Goal: Task Accomplishment & Management: Complete application form

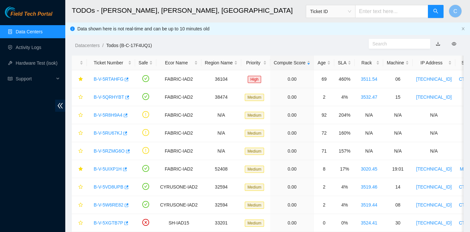
click at [26, 32] on link "Data Centers" at bounding box center [29, 31] width 27 height 5
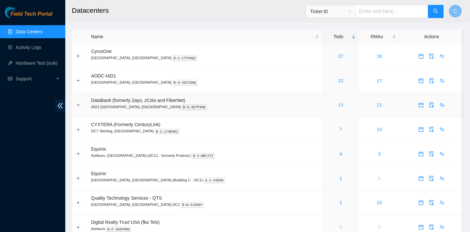
click at [338, 103] on link "19" at bounding box center [340, 104] width 5 height 5
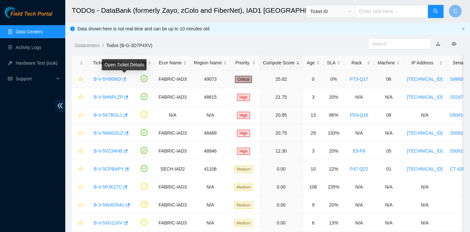
click at [124, 81] on icon "button" at bounding box center [123, 79] width 5 height 5
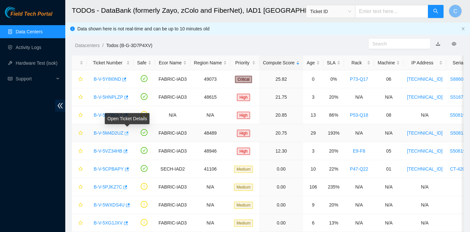
click at [128, 135] on icon "button" at bounding box center [126, 133] width 5 height 5
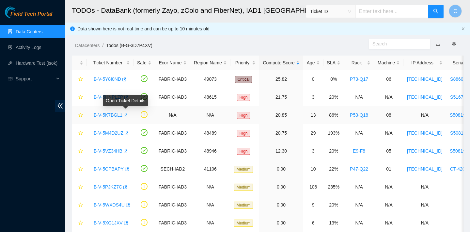
click at [125, 116] on icon "button" at bounding box center [125, 115] width 5 height 5
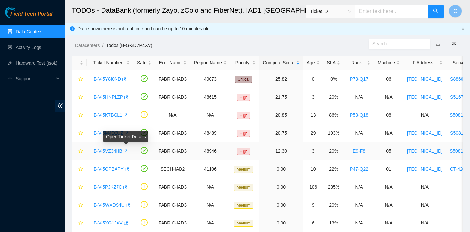
click at [128, 154] on button "button" at bounding box center [124, 151] width 5 height 10
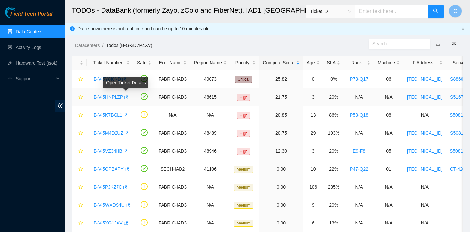
click at [127, 96] on icon "button" at bounding box center [125, 97] width 5 height 5
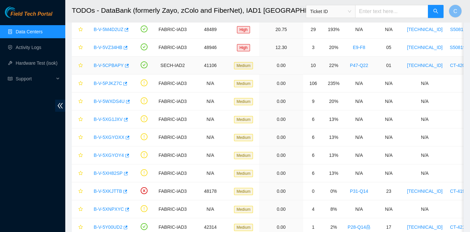
scroll to position [73, 0]
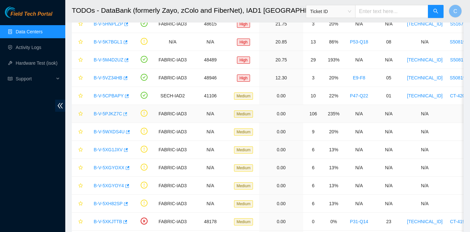
click at [127, 114] on icon "button" at bounding box center [124, 114] width 5 height 5
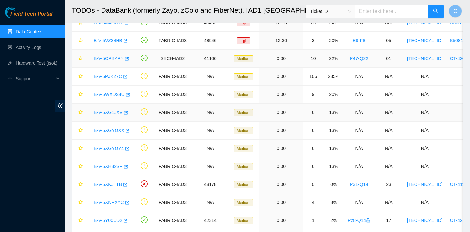
scroll to position [109, 0]
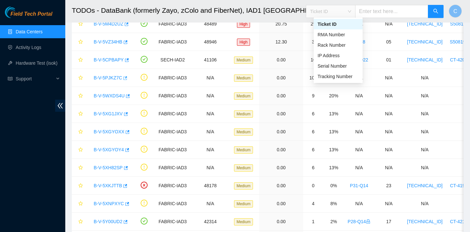
click at [343, 11] on span "Ticket ID" at bounding box center [330, 12] width 41 height 10
click at [331, 77] on div "Tracking Number" at bounding box center [337, 76] width 41 height 7
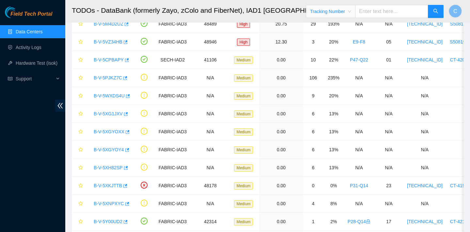
click at [388, 13] on input "text" at bounding box center [391, 11] width 73 height 13
paste input "884694150480"
type input "884694150480"
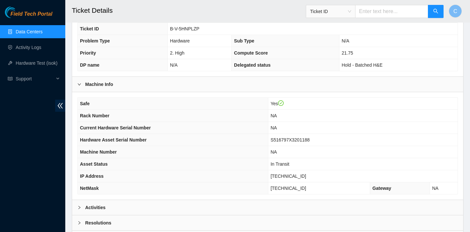
scroll to position [190, 0]
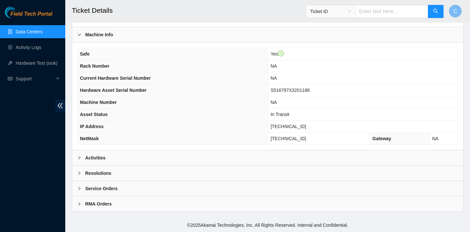
click at [277, 151] on div "Activities" at bounding box center [267, 157] width 391 height 15
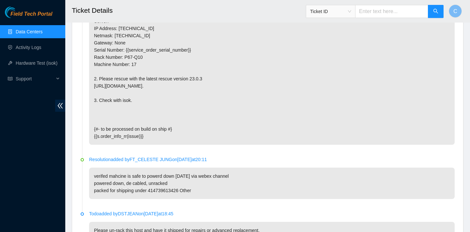
scroll to position [482, 0]
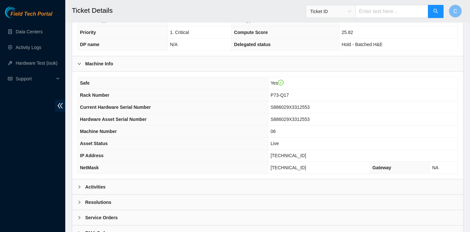
click at [112, 180] on div "Activities" at bounding box center [267, 186] width 391 height 15
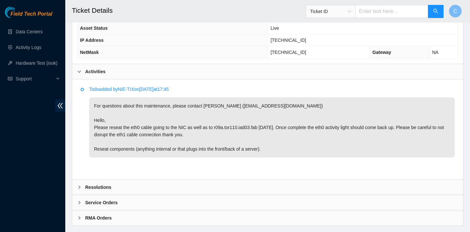
scroll to position [290, 0]
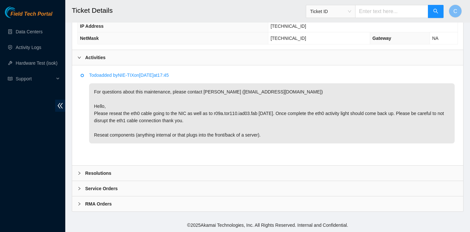
click at [198, 173] on div "Resolutions" at bounding box center [267, 172] width 391 height 15
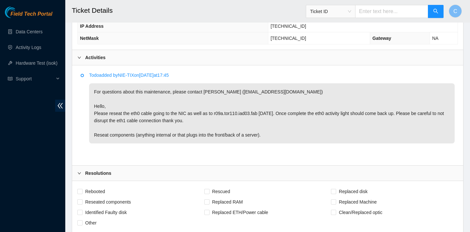
scroll to position [348, 0]
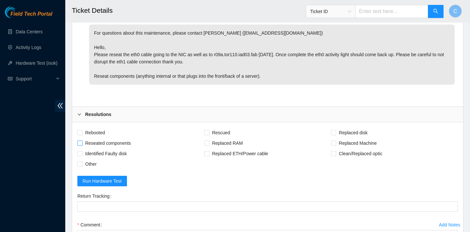
click at [123, 145] on span "Reseated components" at bounding box center [108, 143] width 51 height 10
click at [82, 145] on input "Reseated components" at bounding box center [79, 142] width 5 height 5
checkbox input "true"
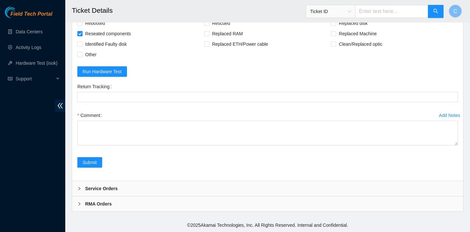
scroll to position [455, 0]
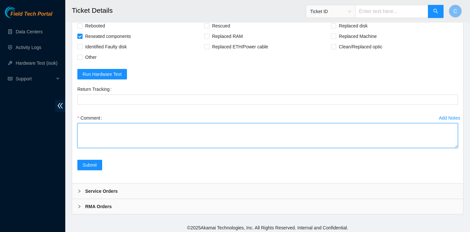
click at [289, 132] on textarea "Comment" at bounding box center [267, 135] width 380 height 25
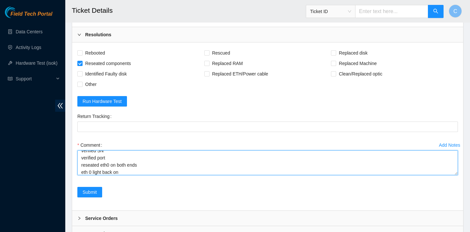
scroll to position [0, 0]
type textarea "verified SN verified port reseated eth0 on both ends eth 0 light back on"
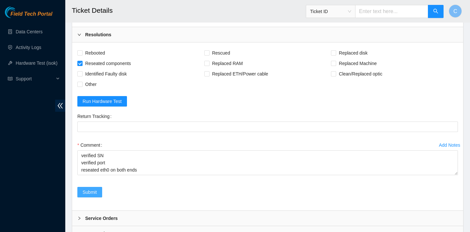
click at [92, 193] on span "Submit" at bounding box center [90, 191] width 14 height 7
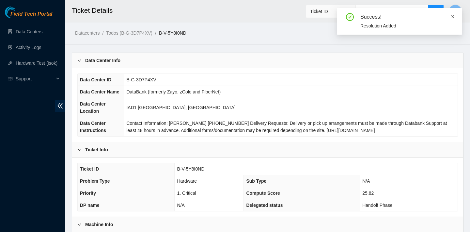
click at [454, 18] on icon "close" at bounding box center [452, 16] width 5 height 5
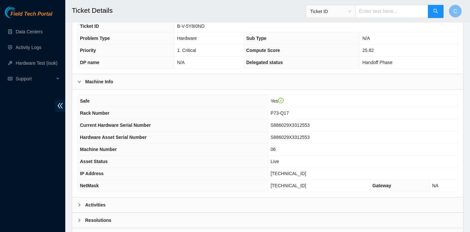
scroll to position [190, 0]
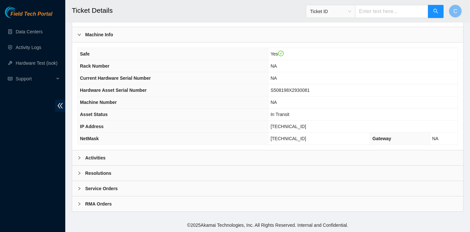
click at [216, 154] on div "Activities" at bounding box center [267, 157] width 391 height 15
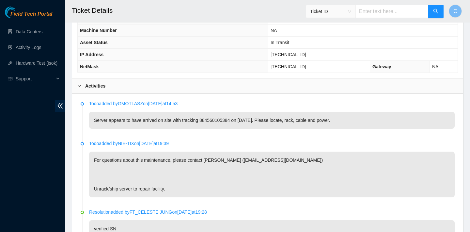
scroll to position [328, 0]
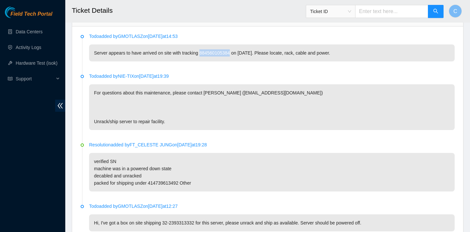
drag, startPoint x: 237, startPoint y: 50, endPoint x: 204, endPoint y: 51, distance: 33.3
click at [204, 51] on p "Server appears to have arrived on site with tracking 884560105384 on [DATE]. Pl…" at bounding box center [271, 52] width 365 height 17
copy p "884560105384"
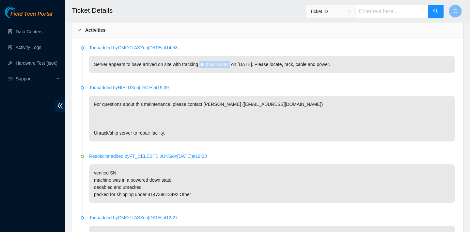
scroll to position [316, 0]
copy p "884560105384"
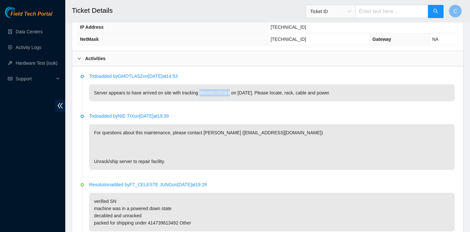
scroll to position [271, 0]
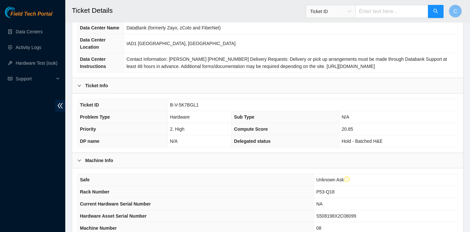
scroll to position [202, 0]
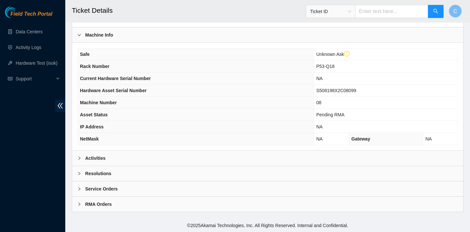
click at [175, 159] on div "Activities" at bounding box center [267, 157] width 391 height 15
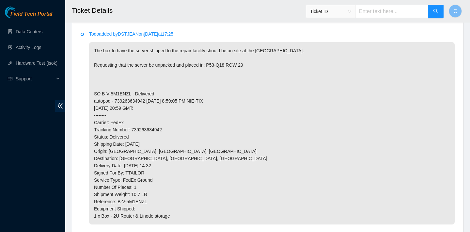
scroll to position [375, 0]
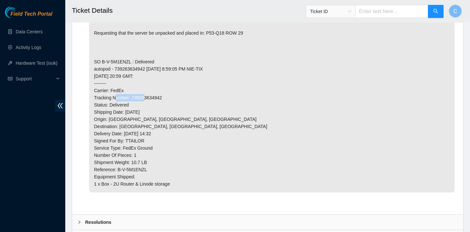
drag, startPoint x: 169, startPoint y: 96, endPoint x: 134, endPoint y: 96, distance: 35.6
click at [134, 96] on p "The box to have the server shipped to the repair facility should be on site at …" at bounding box center [271, 101] width 365 height 182
copy p "739263634942"
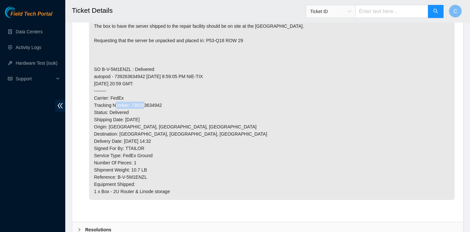
scroll to position [369, 0]
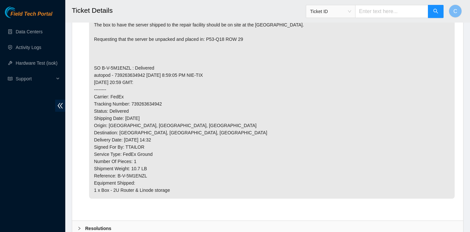
click at [281, 73] on p "The box to have the server shipped to the repair facility should be on site at …" at bounding box center [271, 107] width 365 height 182
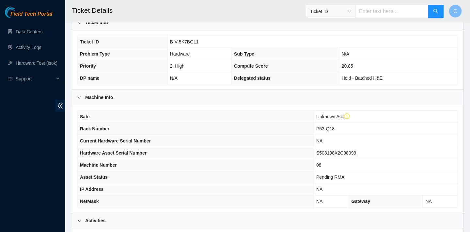
scroll to position [125, 0]
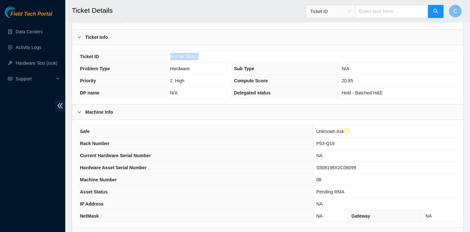
drag, startPoint x: 206, startPoint y: 56, endPoint x: 170, endPoint y: 55, distance: 36.5
click at [170, 55] on td "B-V-5K7BGL1" at bounding box center [312, 57] width 290 height 12
copy span "B-V-5K7BGL1"
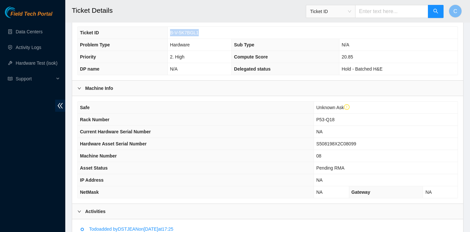
scroll to position [152, 0]
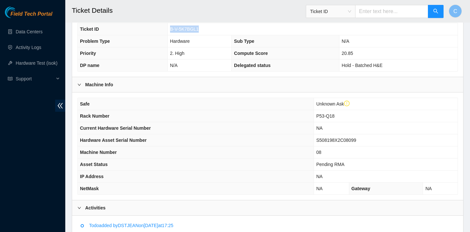
copy span "B-V-5K7BGL1"
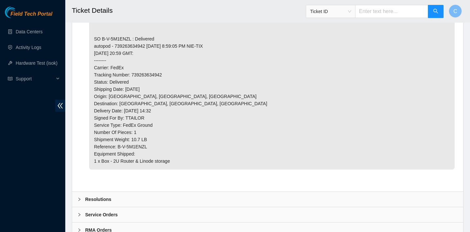
scroll to position [424, 0]
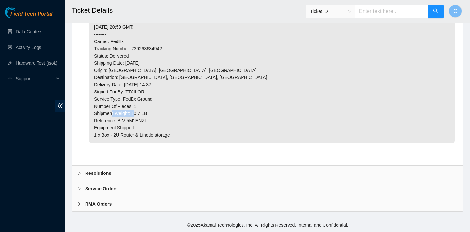
drag, startPoint x: 152, startPoint y: 120, endPoint x: 118, endPoint y: 119, distance: 34.0
click at [118, 119] on p "The box to have the server shipped to the repair facility should be on site at …" at bounding box center [271, 52] width 365 height 182
copy p "B-V-5M1ENZL"
click at [194, 175] on div "Resolutions" at bounding box center [267, 172] width 391 height 15
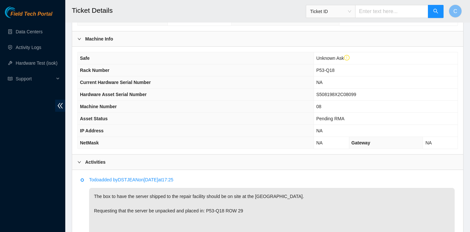
scroll to position [214, 0]
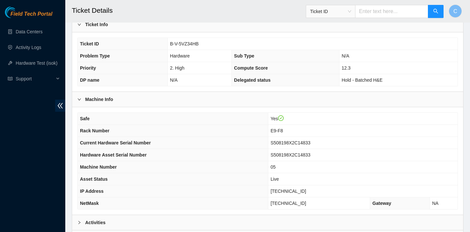
scroll to position [190, 0]
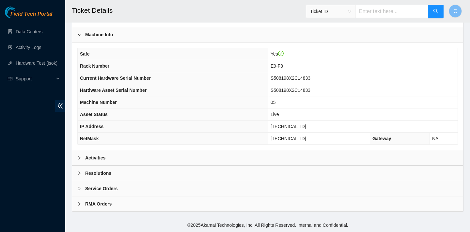
click at [190, 156] on div "Activities" at bounding box center [267, 157] width 391 height 15
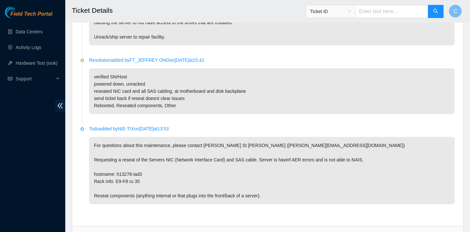
scroll to position [164, 0]
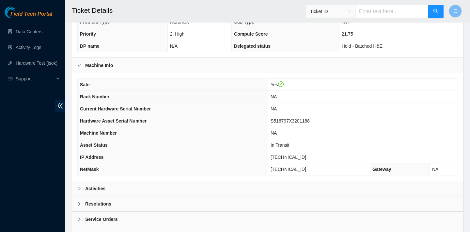
click at [195, 182] on div "Activities" at bounding box center [267, 188] width 391 height 15
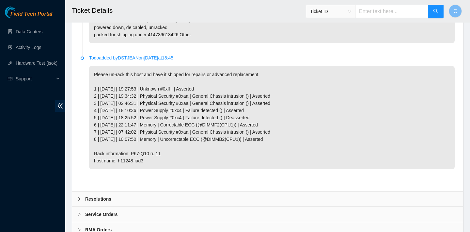
scroll to position [746, 0]
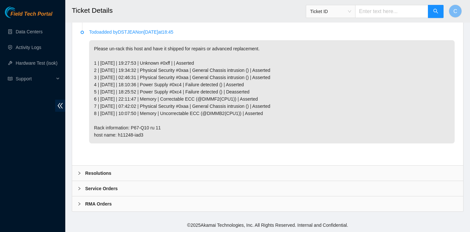
click at [120, 189] on div "Service Orders" at bounding box center [267, 188] width 391 height 15
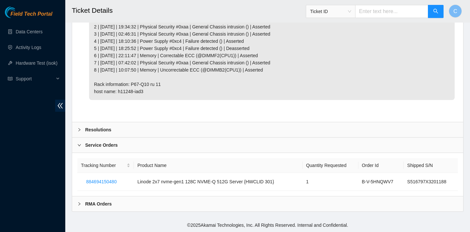
scroll to position [790, 0]
drag, startPoint x: 127, startPoint y: 179, endPoint x: 82, endPoint y: 180, distance: 44.7
click at [82, 180] on td "884694150480" at bounding box center [105, 182] width 56 height 18
drag, startPoint x: 88, startPoint y: 180, endPoint x: 119, endPoint y: 181, distance: 31.3
click at [116, 181] on span "884694150480" at bounding box center [101, 181] width 30 height 7
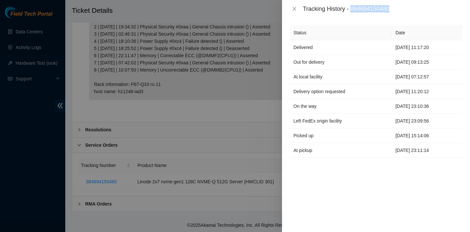
drag, startPoint x: 399, startPoint y: 9, endPoint x: 353, endPoint y: 9, distance: 45.7
click at [353, 9] on div "Tracking History - 884694150480" at bounding box center [382, 8] width 159 height 7
copy div "884694150480"
click at [295, 6] on icon "close" at bounding box center [294, 8] width 5 height 5
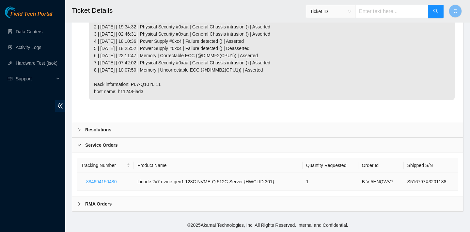
click at [104, 181] on span "884694150480" at bounding box center [101, 181] width 30 height 7
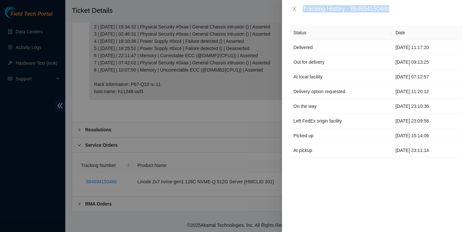
drag, startPoint x: 398, startPoint y: 7, endPoint x: 353, endPoint y: 5, distance: 44.4
click at [353, 5] on div "Tracking History - 884694150480" at bounding box center [382, 8] width 159 height 7
copy div "Tracking History - 884694150480"
click at [359, 19] on div "Status Date Delivered 06-10-2025 11:17:20 Out for delivery 06-10-2025 09:13:25 …" at bounding box center [376, 125] width 188 height 214
drag, startPoint x: 353, startPoint y: 9, endPoint x: 396, endPoint y: 8, distance: 43.4
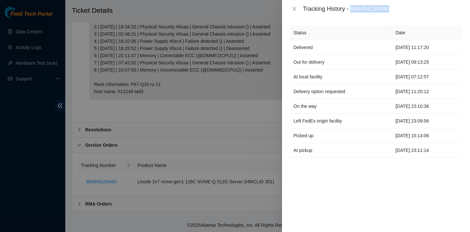
click at [396, 8] on div "Tracking History - 884694150480" at bounding box center [382, 8] width 159 height 7
copy div "884694150480"
click at [291, 7] on button "Close" at bounding box center [294, 9] width 9 height 6
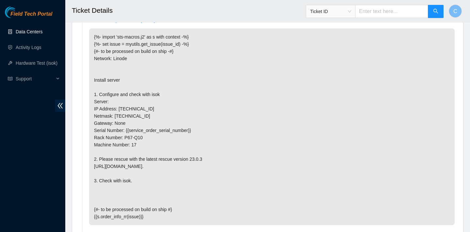
scroll to position [458, 0]
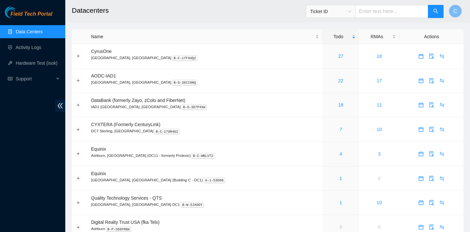
click at [387, 14] on input "text" at bounding box center [391, 11] width 73 height 13
paste input "B-V-5M1ENZL"
type input "B-V-5M1ENZL"
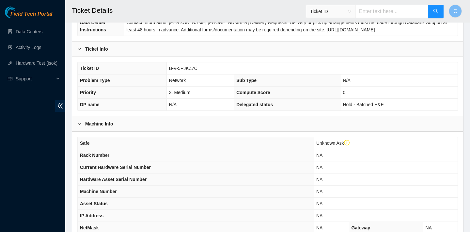
scroll to position [202, 0]
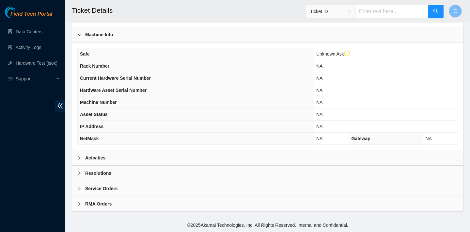
click at [156, 151] on div "Activities" at bounding box center [267, 157] width 391 height 15
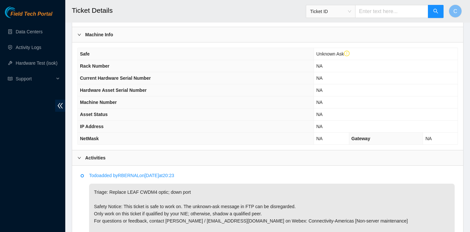
scroll to position [333, 0]
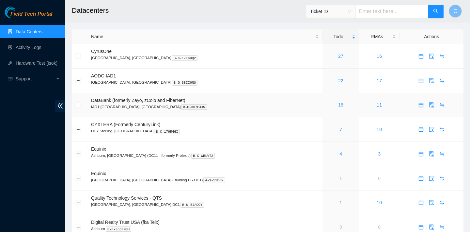
click at [338, 104] on link "18" at bounding box center [340, 104] width 5 height 5
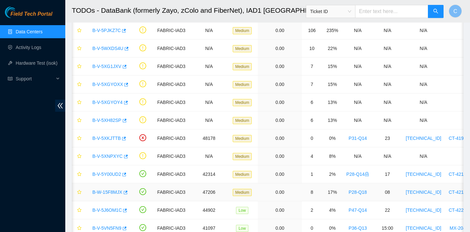
scroll to position [119, 0]
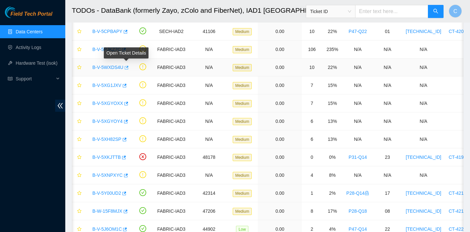
click at [127, 69] on icon "button" at bounding box center [127, 68] width 4 height 4
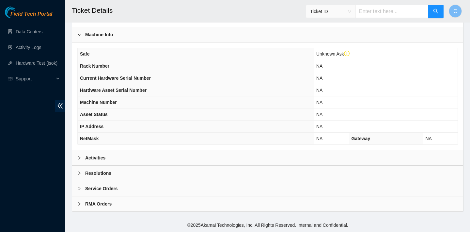
click at [141, 151] on div "Activities" at bounding box center [267, 157] width 391 height 15
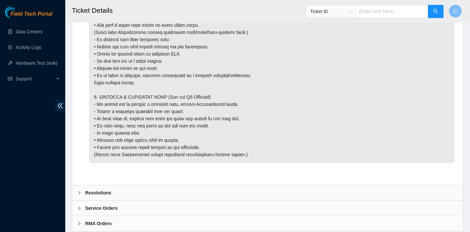
scroll to position [969, 0]
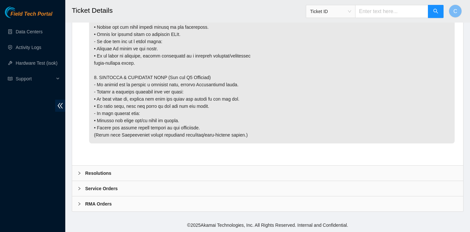
click at [210, 168] on div "Resolutions" at bounding box center [267, 172] width 391 height 15
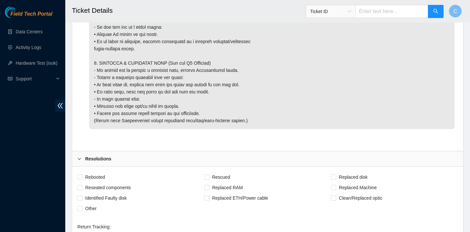
scroll to position [1030, 0]
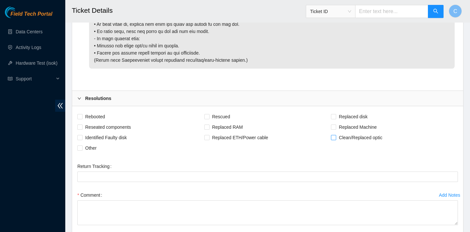
click at [336, 143] on span "Clean/Replaced optic" at bounding box center [360, 137] width 49 height 10
click at [335, 139] on input "Clean/Replaced optic" at bounding box center [333, 137] width 5 height 5
checkbox input "true"
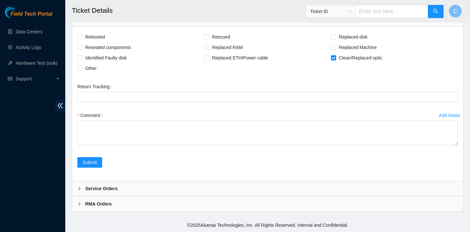
scroll to position [1124, 0]
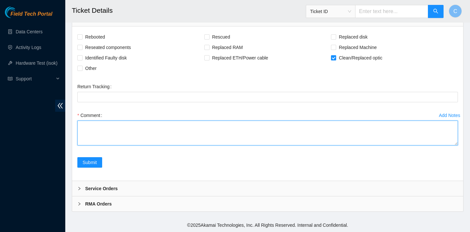
click at [125, 134] on textarea "Comment" at bounding box center [267, 132] width 380 height 25
click at [119, 123] on textarea "verified rack, mahcine, and port number" at bounding box center [267, 132] width 380 height 25
click at [169, 124] on textarea "verified rack, machine, and port number" at bounding box center [267, 132] width 380 height 25
click at [167, 128] on textarea "verified rack, machine, and port number cleaned optics" at bounding box center [267, 132] width 380 height 25
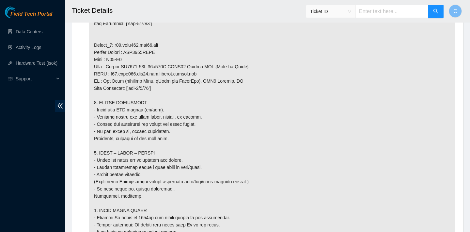
scroll to position [715, 0]
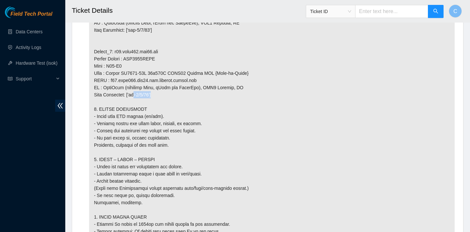
drag, startPoint x: 156, startPoint y: 102, endPoint x: 132, endPoint y: 102, distance: 23.8
click at [132, 102] on p at bounding box center [271, 26] width 365 height 713
copy p "eth-1/1/19'"
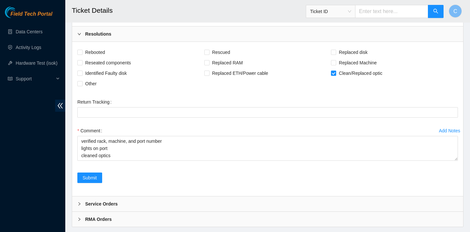
scroll to position [1124, 0]
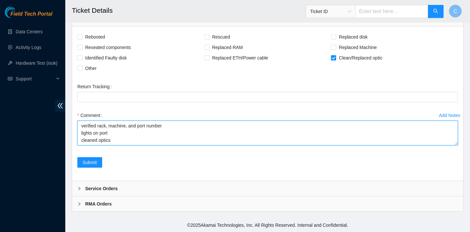
click at [148, 142] on textarea "verified rack, machine, and port number lights on port cleaned optics" at bounding box center [267, 132] width 380 height 25
click at [143, 130] on textarea "verified rack, machine, and port number lights on port cleaned optics" at bounding box center [267, 132] width 380 height 25
paste textarea "eth-1/1/19'"
click at [120, 134] on textarea "verified rack, machine, and port number lights on port eth-1/1/19 were off clea…" at bounding box center [267, 132] width 380 height 25
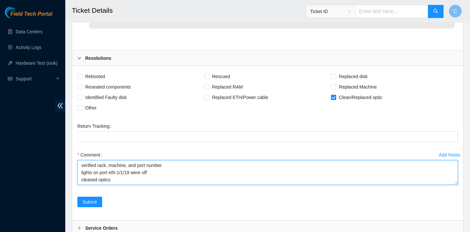
scroll to position [1096, 0]
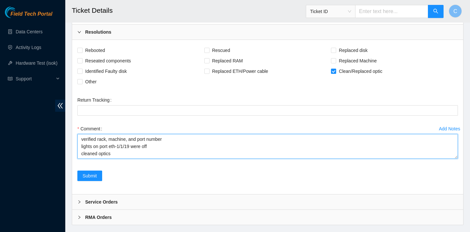
click at [82, 159] on textarea "verified rack, machine, and port number lights on port eth-1/1/19 were off clea…" at bounding box center [267, 146] width 380 height 25
click at [169, 158] on textarea "verified rack, machine, and port number one of lights on port eth-1/1/19 were o…" at bounding box center [267, 146] width 380 height 25
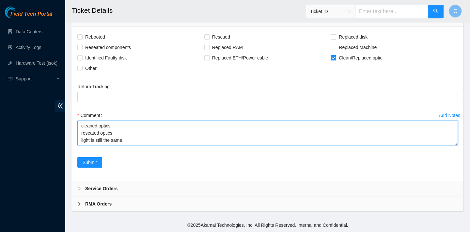
click at [145, 145] on textarea "verified rack, machine, and port number one of lights on port eth-1/1/19 were r…" at bounding box center [267, 132] width 380 height 25
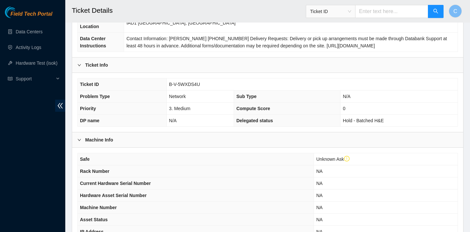
scroll to position [76, 0]
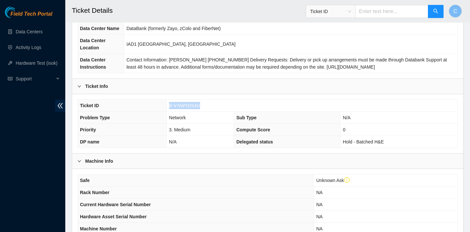
drag, startPoint x: 217, startPoint y: 104, endPoint x: 167, endPoint y: 104, distance: 49.6
click at [167, 104] on td "B-V-5WXDS4U" at bounding box center [311, 105] width 291 height 12
copy span "B-V-5WXDS4U"
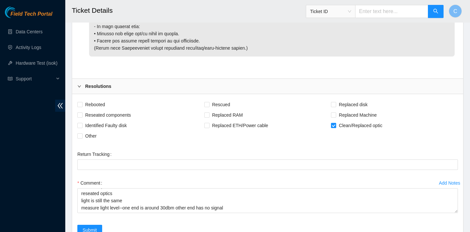
scroll to position [1124, 0]
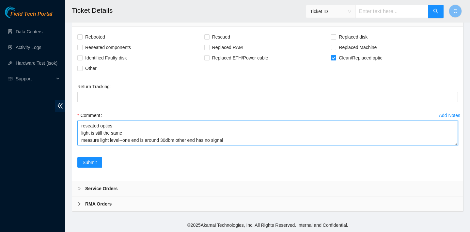
drag, startPoint x: 230, startPoint y: 140, endPoint x: 129, endPoint y: 135, distance: 100.9
click at [129, 135] on textarea "verified rack, machine, and port number one of lights on port eth-1/1/19 were r…" at bounding box center [267, 132] width 380 height 25
click at [231, 141] on textarea "verified rack, machine, and port number one of lights on port eth-1/1/19 were r…" at bounding box center [267, 132] width 380 height 25
drag, startPoint x: 231, startPoint y: 141, endPoint x: 122, endPoint y: 138, distance: 109.0
click at [122, 138] on textarea "verified rack, machine, and port number one of lights on port eth-1/1/19 were r…" at bounding box center [267, 132] width 380 height 25
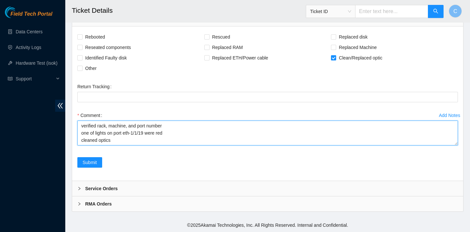
scroll to position [19, 0]
click at [99, 140] on textarea "verified rack, machine, and port number one of lights on port eth-1/1/19 were r…" at bounding box center [267, 132] width 380 height 25
click at [138, 141] on textarea "verified rack, machine, and port number one of lights on port eth-1/1/19 were r…" at bounding box center [267, 132] width 380 height 25
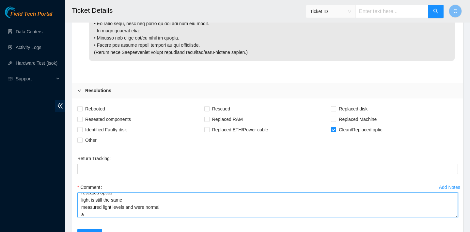
scroll to position [1124, 0]
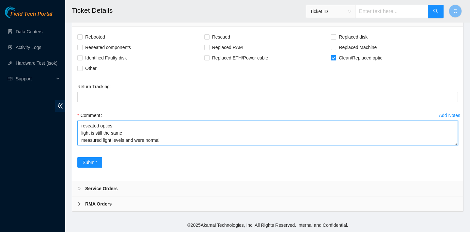
type textarea "verified rack, machine, and port number one of lights on port eth-1/1/19 were r…"
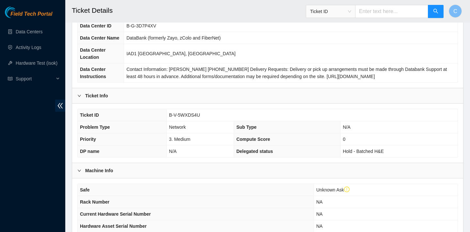
scroll to position [62, 0]
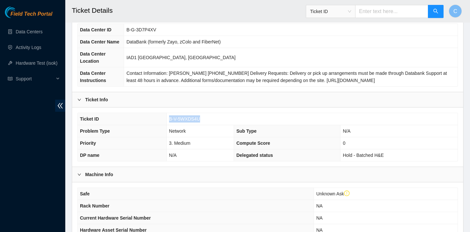
drag, startPoint x: 209, startPoint y: 118, endPoint x: 167, endPoint y: 116, distance: 41.8
click at [167, 116] on td "B-V-5WXDS4U" at bounding box center [311, 119] width 291 height 12
copy span "B-V-5WXDS4U"
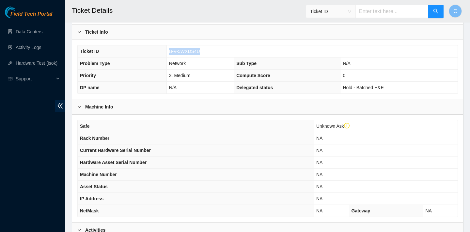
scroll to position [156, 0]
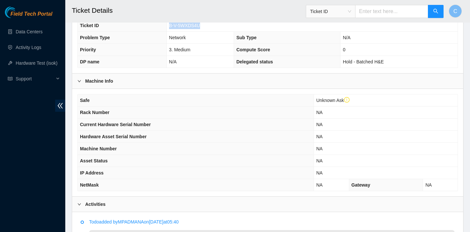
copy span "B-V-5WXDS4U"
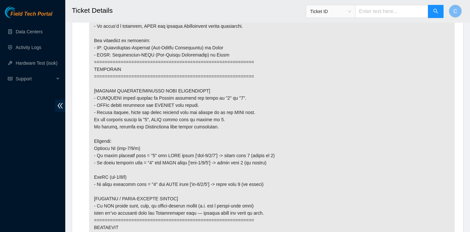
scroll to position [0, 0]
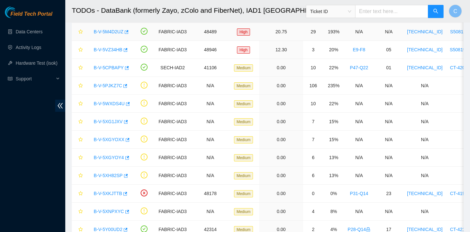
scroll to position [98, 0]
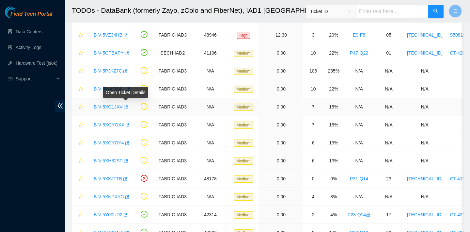
click at [128, 104] on button "button" at bounding box center [125, 107] width 5 height 10
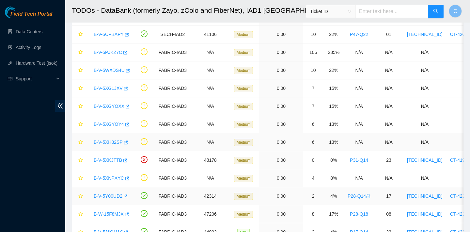
scroll to position [112, 0]
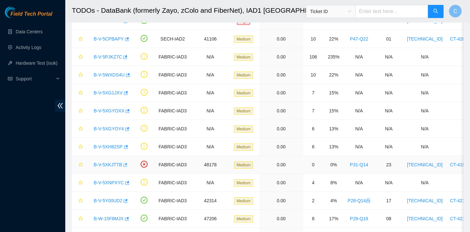
click at [126, 164] on icon "button" at bounding box center [125, 165] width 4 height 4
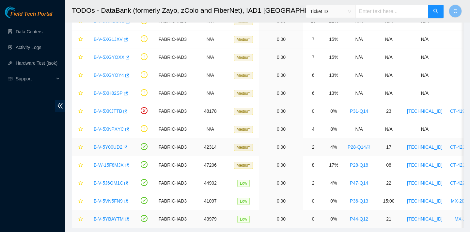
scroll to position [165, 0]
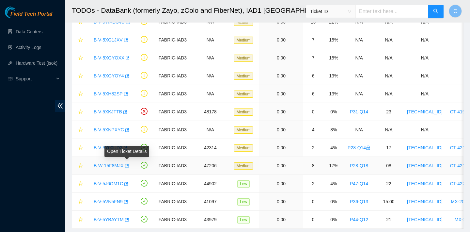
click at [128, 166] on icon "button" at bounding box center [126, 165] width 5 height 5
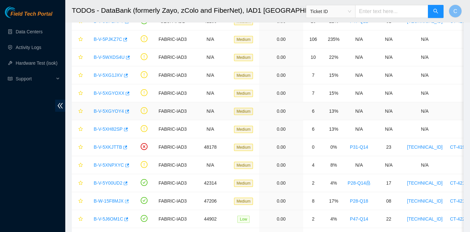
scroll to position [123, 0]
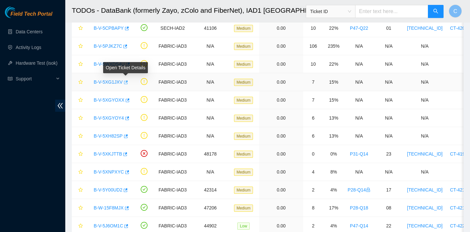
click at [128, 82] on icon "button" at bounding box center [125, 82] width 5 height 5
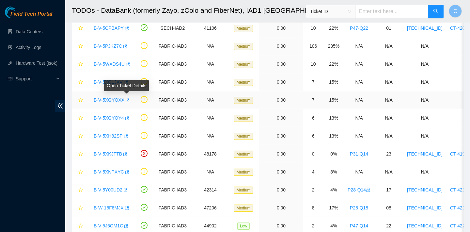
click at [129, 101] on span at bounding box center [126, 99] width 5 height 5
click at [128, 100] on icon "button" at bounding box center [128, 100] width 4 height 4
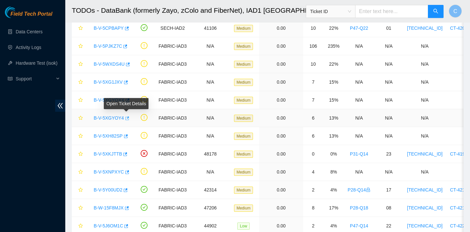
click at [127, 117] on icon "button" at bounding box center [126, 118] width 5 height 5
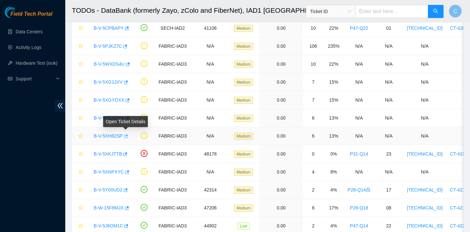
click at [127, 135] on icon "button" at bounding box center [125, 136] width 5 height 5
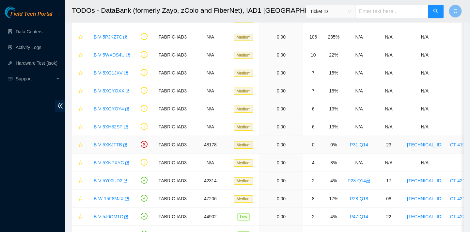
scroll to position [133, 0]
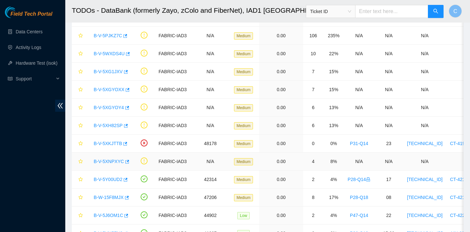
click at [130, 159] on div "B-V-5XNPXYC" at bounding box center [109, 161] width 39 height 10
click at [128, 159] on icon "button" at bounding box center [127, 161] width 4 height 4
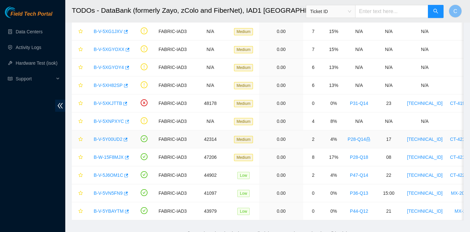
scroll to position [182, 0]
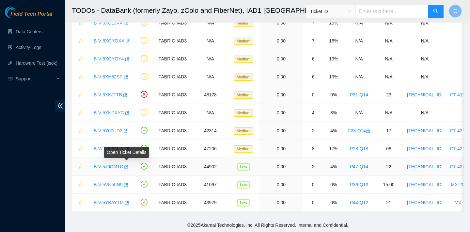
click at [128, 167] on icon "button" at bounding box center [126, 167] width 4 height 4
click at [128, 130] on icon "button" at bounding box center [126, 131] width 4 height 4
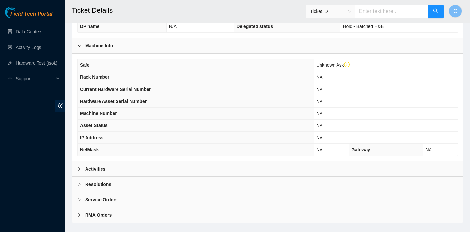
scroll to position [202, 0]
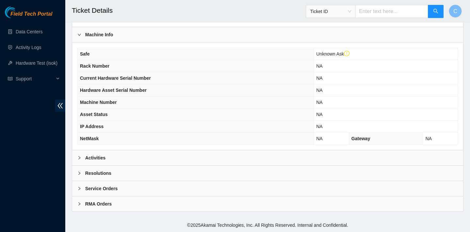
click at [181, 152] on div "Activities" at bounding box center [267, 157] width 391 height 15
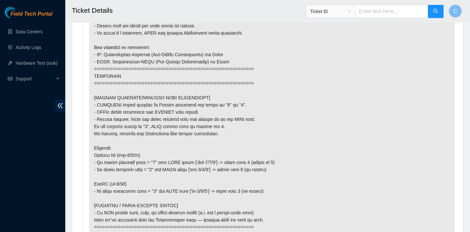
scroll to position [461, 0]
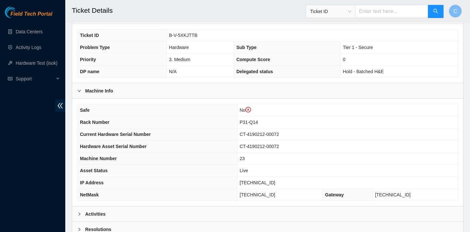
scroll to position [202, 0]
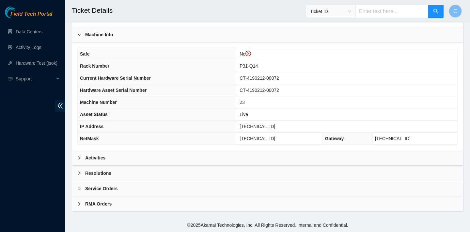
click at [141, 156] on div "Activities" at bounding box center [267, 157] width 391 height 15
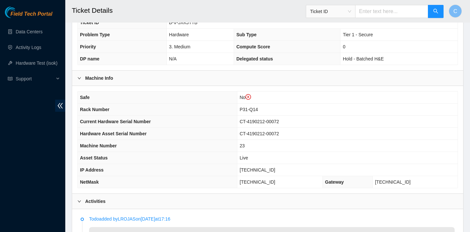
scroll to position [113, 0]
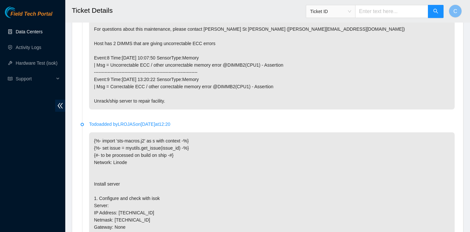
scroll to position [332, 0]
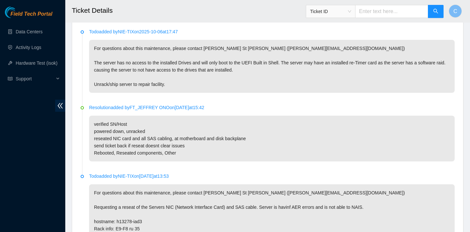
scroll to position [332, 0]
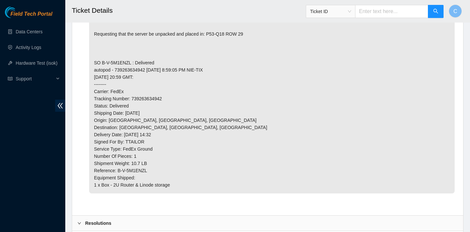
scroll to position [350, 0]
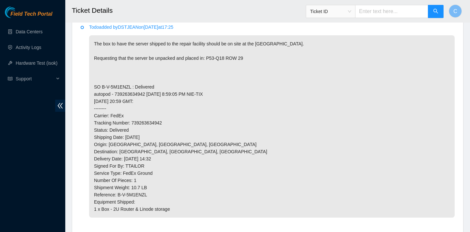
click at [342, 111] on p "The box to have the server shipped to the repair facility should be on site at …" at bounding box center [271, 126] width 365 height 182
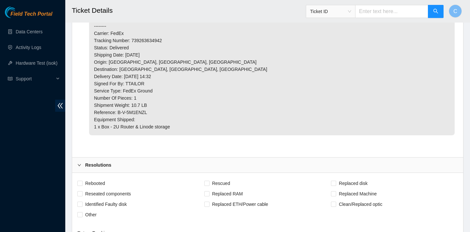
scroll to position [425, 0]
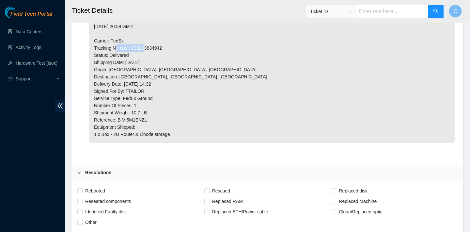
drag, startPoint x: 168, startPoint y: 47, endPoint x: 133, endPoint y: 46, distance: 34.9
click at [133, 46] on p "The box to have the server shipped to the repair facility should be on site at …" at bounding box center [271, 52] width 365 height 182
copy p "739263634942"
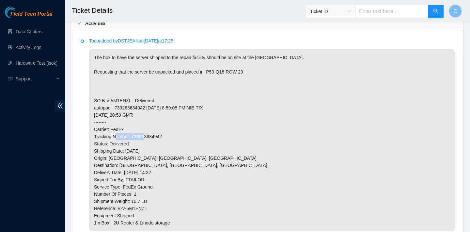
scroll to position [341, 0]
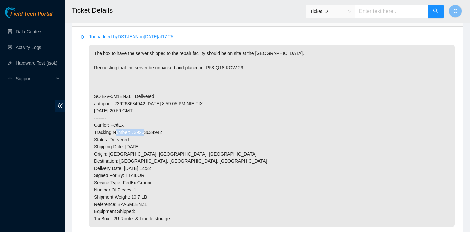
copy p "739263634942"
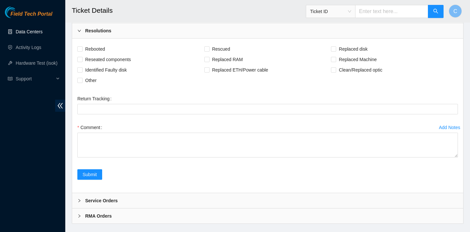
scroll to position [578, 0]
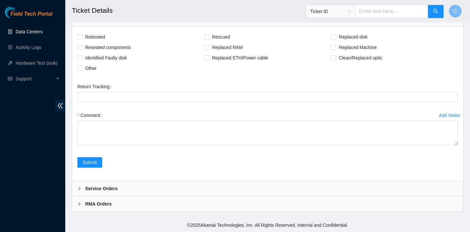
click at [284, 195] on div "Service Orders" at bounding box center [267, 188] width 391 height 15
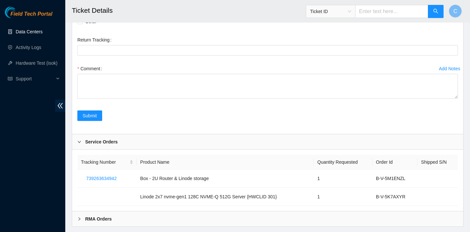
scroll to position [632, 0]
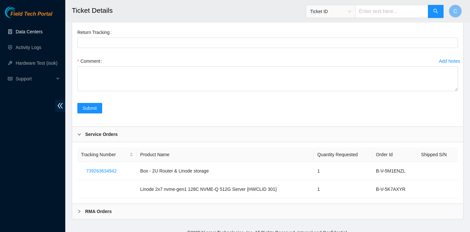
click at [257, 215] on div "RMA Orders" at bounding box center [267, 211] width 391 height 15
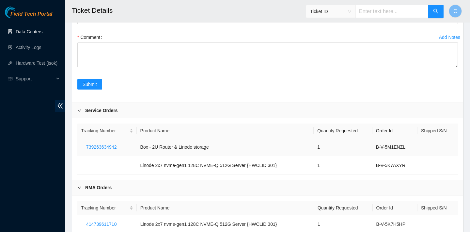
scroll to position [683, 0]
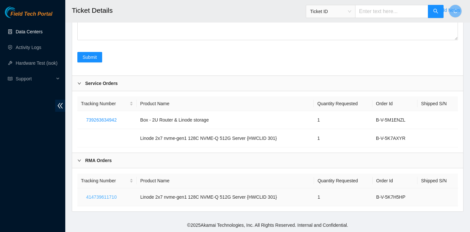
click at [103, 199] on span "414739611710" at bounding box center [101, 196] width 30 height 7
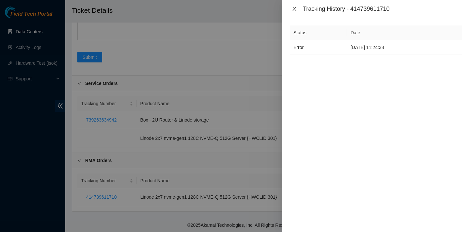
click at [293, 9] on icon "close" at bounding box center [294, 8] width 5 height 5
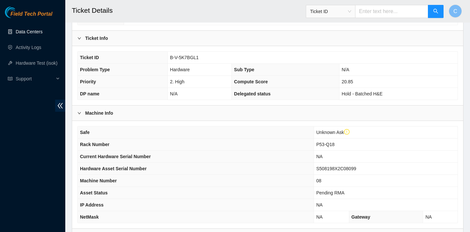
scroll to position [118, 0]
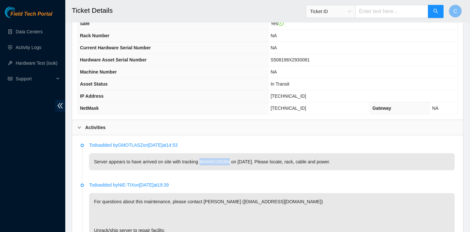
scroll to position [305, 0]
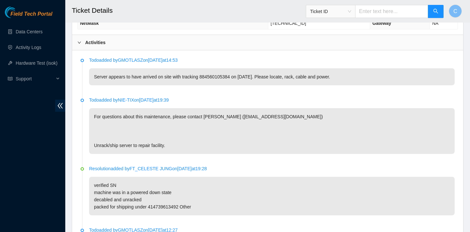
click at [290, 104] on div "Todo added by NIE-TIX on [DATE] 19:39 For questions about this maintenance, ple…" at bounding box center [271, 124] width 365 height 57
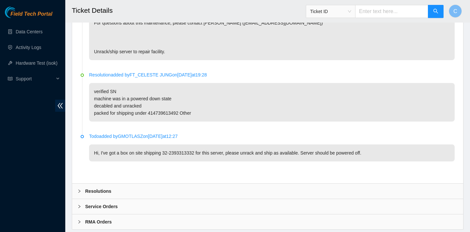
scroll to position [399, 0]
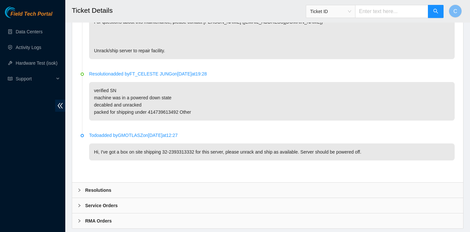
click at [267, 186] on div "Resolutions" at bounding box center [267, 189] width 391 height 15
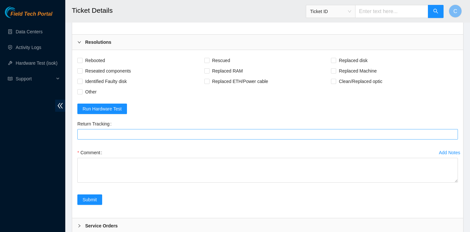
scroll to position [569, 0]
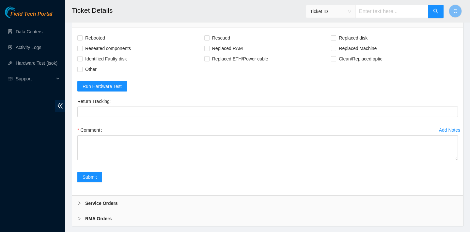
click at [256, 205] on div "Service Orders" at bounding box center [267, 202] width 391 height 15
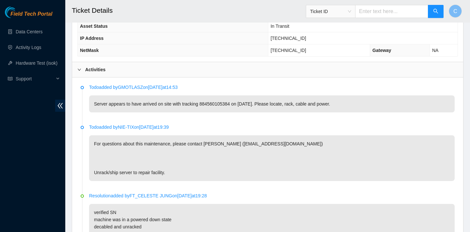
scroll to position [185, 0]
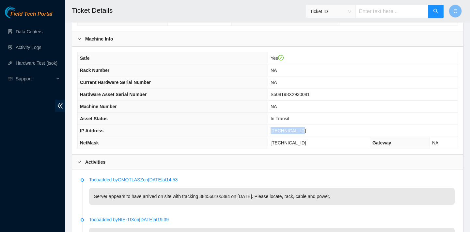
drag, startPoint x: 313, startPoint y: 129, endPoint x: 272, endPoint y: 129, distance: 41.1
click at [272, 129] on tr "IP Address [TECHNICAL_ID]" at bounding box center [268, 131] width 380 height 12
copy tr "[TECHNICAL_ID]"
click at [309, 159] on div "Activities" at bounding box center [267, 161] width 391 height 15
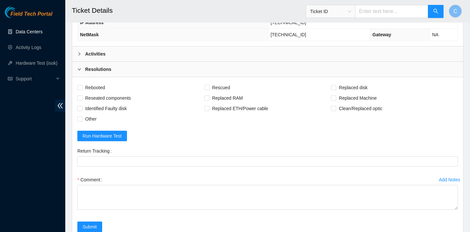
scroll to position [307, 0]
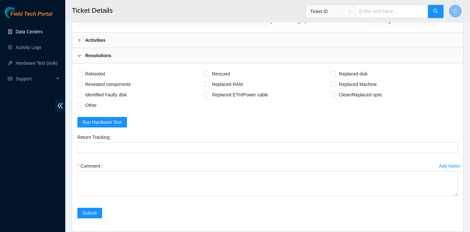
click at [80, 53] on icon "right" at bounding box center [79, 55] width 4 height 4
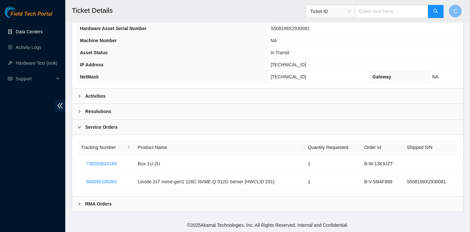
scroll to position [251, 0]
click at [77, 125] on icon "right" at bounding box center [79, 127] width 4 height 4
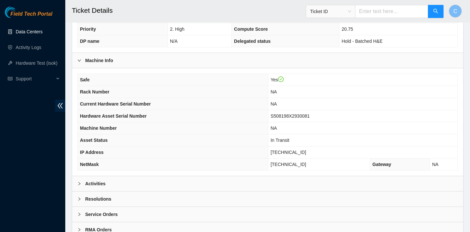
scroll to position [167, 0]
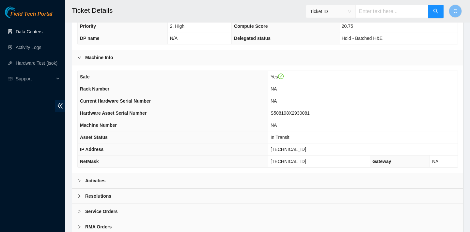
click at [80, 194] on icon "right" at bounding box center [79, 196] width 4 height 4
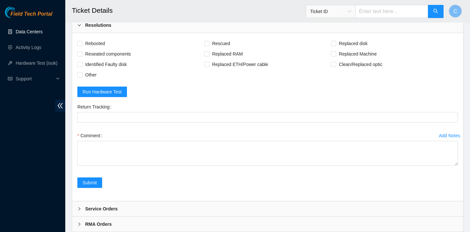
scroll to position [357, 0]
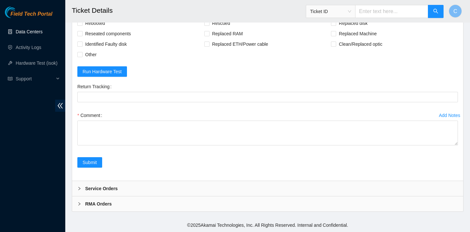
click at [80, 191] on div at bounding box center [81, 188] width 8 height 7
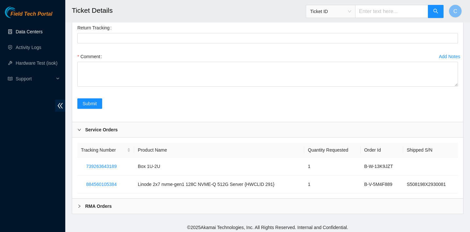
scroll to position [419, 0]
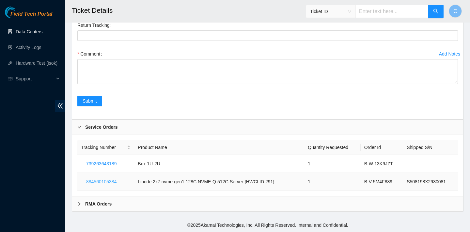
click at [90, 182] on span "884560105384" at bounding box center [101, 181] width 30 height 7
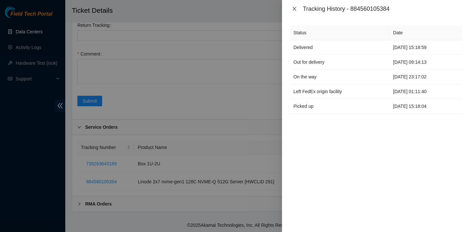
click at [294, 11] on button "Close" at bounding box center [294, 9] width 9 height 6
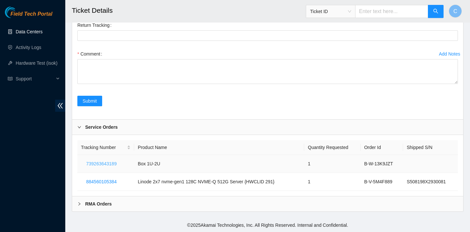
scroll to position [233, 0]
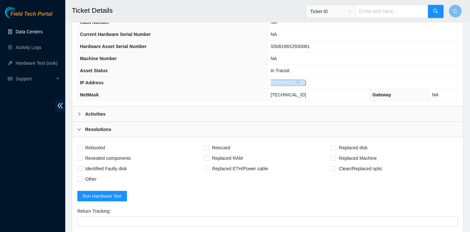
drag, startPoint x: 317, startPoint y: 81, endPoint x: 278, endPoint y: 80, distance: 39.5
click at [278, 80] on td "23.38.114.117" at bounding box center [363, 83] width 190 height 12
copy span "23.38.114.117"
click at [334, 66] on td "In Transit" at bounding box center [363, 71] width 190 height 12
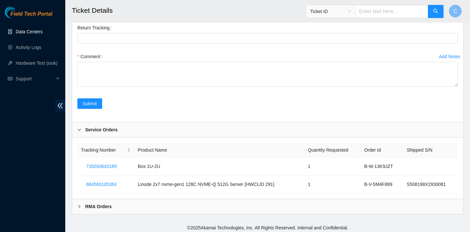
scroll to position [419, 0]
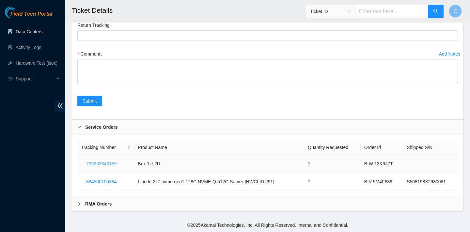
click at [115, 164] on span "739263643189" at bounding box center [101, 163] width 30 height 7
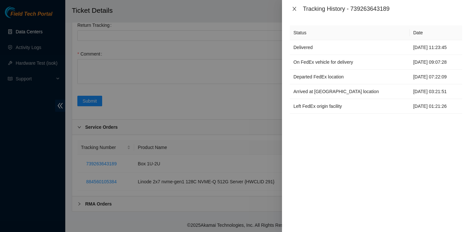
click at [292, 6] on button "Close" at bounding box center [294, 9] width 9 height 6
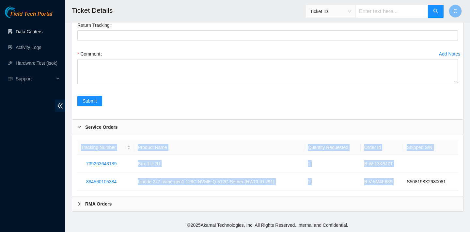
drag, startPoint x: 405, startPoint y: 179, endPoint x: 460, endPoint y: 175, distance: 55.0
click at [460, 175] on div "Tracking Number Product Name Quantity Requested Order Id Shipped S/N 7392636431…" at bounding box center [267, 165] width 391 height 61
copy table "Tracking Number Product Name Quantity Requested Order Id Shipped S/N 7392636431…"
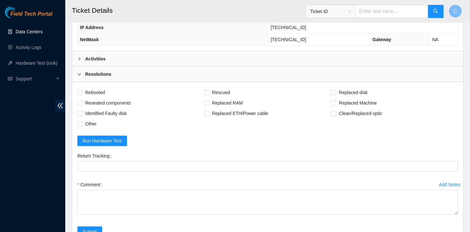
scroll to position [254, 0]
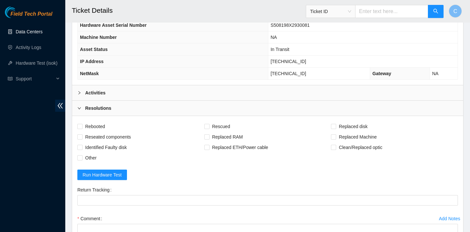
click at [296, 92] on div "Activities" at bounding box center [267, 92] width 391 height 15
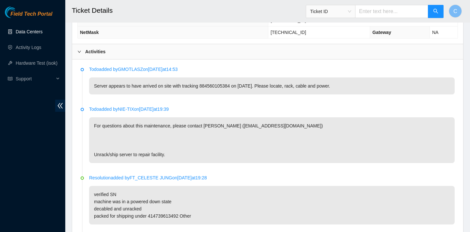
scroll to position [299, 0]
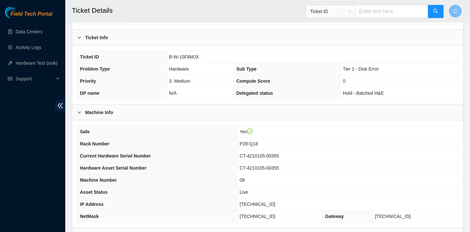
scroll to position [190, 0]
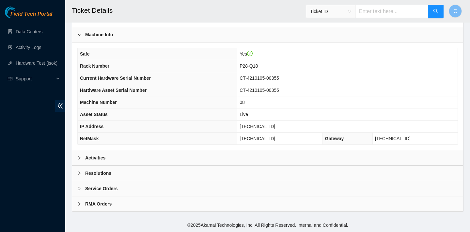
click at [162, 155] on div "Activities" at bounding box center [267, 157] width 391 height 15
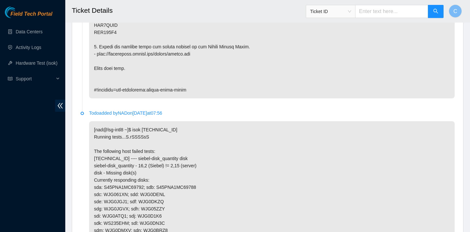
scroll to position [2075, 0]
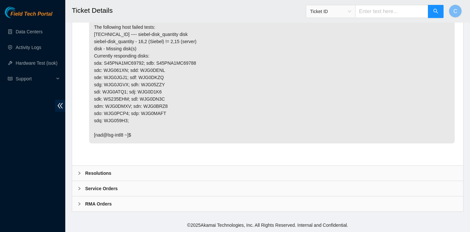
click at [148, 166] on div "Resolutions" at bounding box center [267, 172] width 391 height 15
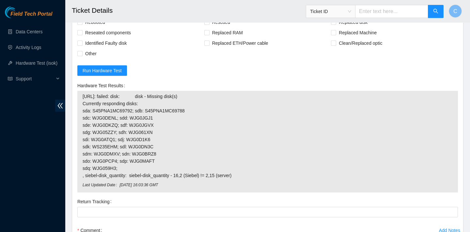
scroll to position [2281, 0]
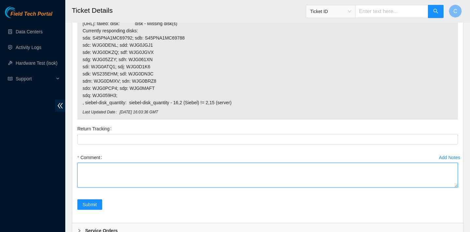
click at [131, 187] on textarea "Comment" at bounding box center [267, 174] width 380 height 25
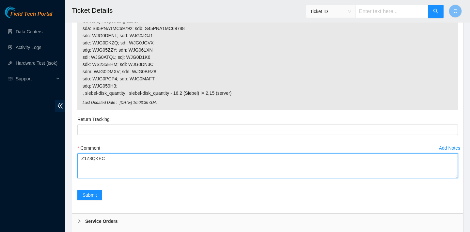
scroll to position [2359, 0]
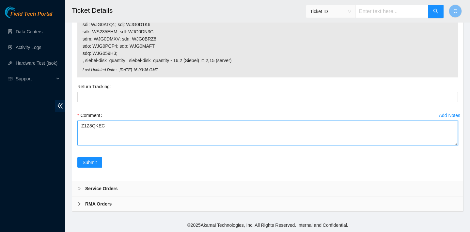
click at [79, 125] on textarea "Z1Z8QKEC" at bounding box center [267, 132] width 380 height 25
click at [85, 125] on textarea "Z1Z8QKEC" at bounding box center [267, 132] width 380 height 25
click at [80, 137] on textarea "verified sn new disk SN: Z1Z8QKEC" at bounding box center [267, 132] width 380 height 25
click at [131, 132] on textarea "verified sn new disk SN: Z1Z8QKEC" at bounding box center [267, 132] width 380 height 25
click at [136, 132] on textarea "verified sn new disk SN: Z1Z8QKEC" at bounding box center [267, 132] width 380 height 25
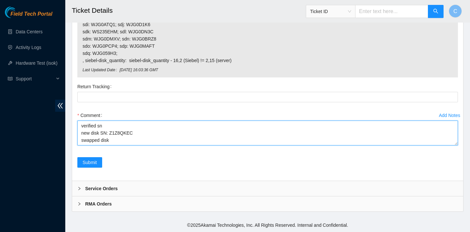
drag, startPoint x: 138, startPoint y: 132, endPoint x: 110, endPoint y: 132, distance: 28.4
click at [110, 132] on textarea "verified sn new disk SN: Z1Z8QKEC swapped disk" at bounding box center [267, 132] width 380 height 25
click at [119, 144] on textarea "verified sn new disk SN: Z1Z8QKEC swapped disk" at bounding box center [267, 132] width 380 height 25
click at [112, 139] on textarea "verified sn new disk SN: Z1Z8QKEC swapped disk with" at bounding box center [267, 132] width 380 height 25
paste textarea "Z1Z8QKEC"
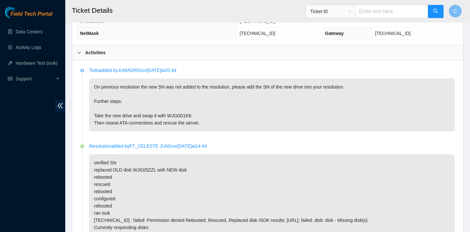
scroll to position [295, 0]
drag, startPoint x: 194, startPoint y: 114, endPoint x: 170, endPoint y: 113, distance: 23.8
click at [170, 113] on p "On previous resolution the new SN was not added to the resolution, please add t…" at bounding box center [271, 104] width 365 height 53
copy p "WJG0D1K6"
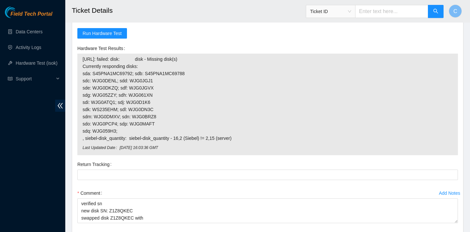
scroll to position [2359, 0]
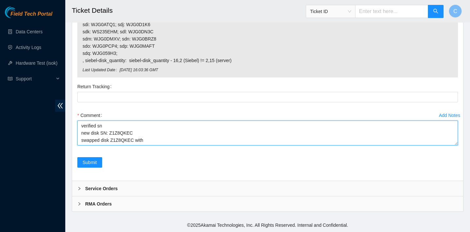
click at [174, 135] on textarea "verified sn new disk SN: Z1Z8QKEC swapped disk Z1Z8QKEC with" at bounding box center [267, 132] width 380 height 25
click at [173, 140] on textarea "verified sn new disk SN: Z1Z8QKEC swapped disk Z1Z8QKEC with" at bounding box center [267, 132] width 380 height 25
paste textarea "WJG0D1K6"
click at [91, 133] on textarea "verified sn new disk SN: Z1Z8QKEC swapped disk Z1Z8QKEC with WJG0D1K6 reboted" at bounding box center [267, 132] width 380 height 25
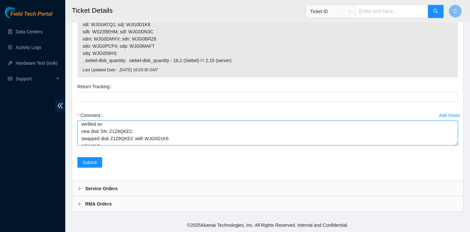
scroll to position [0, 0]
click at [82, 132] on textarea "verified sn new disk SN: Z1Z8QKEC swapped disk Z1Z8QKEC with WJG0D1K6 rebooted" at bounding box center [267, 132] width 380 height 25
click at [133, 132] on textarea "verified sn new disk SN: Z1Z8QKEC swapped disk Z1Z8QKEC with WJG0D1K6 rebooted" at bounding box center [267, 132] width 380 height 25
click at [104, 144] on textarea "verified sn new disk SN: Z1Z8QKEC powered down swapped disk Z1Z8QKEC with WJG0D…" at bounding box center [267, 132] width 380 height 25
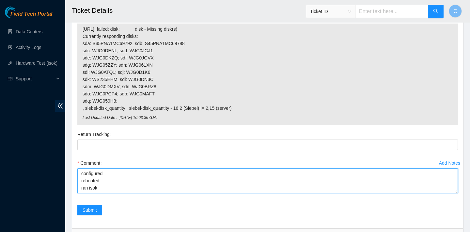
scroll to position [2197, 0]
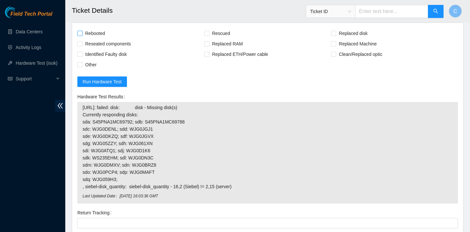
type textarea "verified sn new disk SN: Z1Z8QKEC powered down swapped disk Z1Z8QKEC with WJG0D…"
click at [94, 38] on span "Rebooted" at bounding box center [95, 33] width 25 height 10
click at [82, 35] on input "Rebooted" at bounding box center [79, 33] width 5 height 5
checkbox input "true"
click at [213, 38] on span "Rescued" at bounding box center [220, 33] width 23 height 10
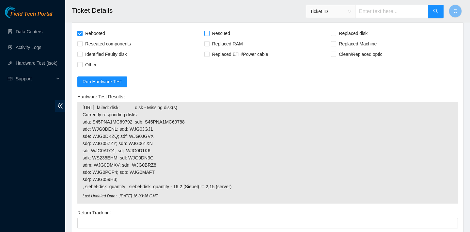
click at [209, 35] on input "Rescued" at bounding box center [206, 33] width 5 height 5
checkbox input "true"
click at [127, 49] on span "Reseated components" at bounding box center [108, 43] width 51 height 10
click at [82, 46] on input "Reseated components" at bounding box center [79, 43] width 5 height 5
checkbox input "true"
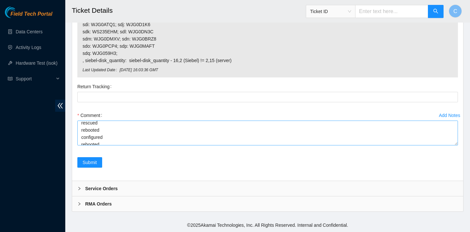
scroll to position [36, 0]
click at [101, 127] on textarea "verified sn new disk SN: Z1Z8QKEC powered down swapped disk Z1Z8QKEC with WJG0D…" at bounding box center [267, 132] width 380 height 25
click at [104, 135] on textarea "verified sn new disk SN: Z1Z8QKEC powered down swapped disk Z1Z8QKEC with WJG0D…" at bounding box center [267, 132] width 380 height 25
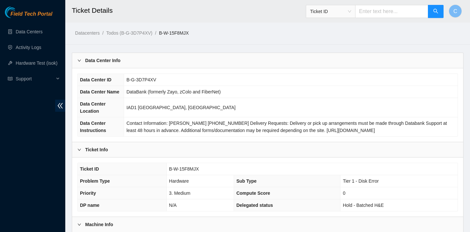
scroll to position [115, 0]
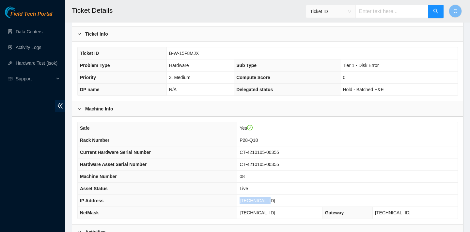
drag, startPoint x: 278, startPoint y: 197, endPoint x: 246, endPoint y: 197, distance: 32.3
click at [246, 197] on td "23.73.205.75" at bounding box center [347, 200] width 220 height 12
copy span "23.73.205.75"
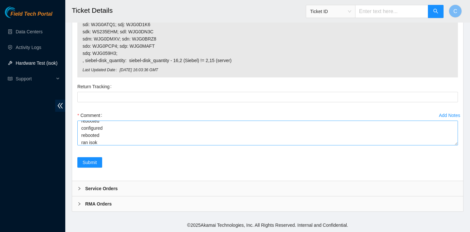
scroll to position [57, 0]
click at [108, 136] on textarea "verified sn new disk SN: Z1Z8QKEC powered down swapped disk Z1Z8QKEC with WJG0D…" at bounding box center [267, 132] width 380 height 25
paste textarea "23.73.205.75 : failed: dmesg: dmesg - [ 16.354717] sd 0:0:1:0: [sdd] tag#160 Se…"
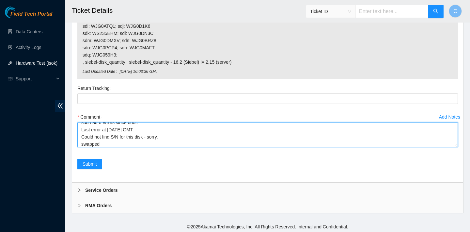
scroll to position [2321, 0]
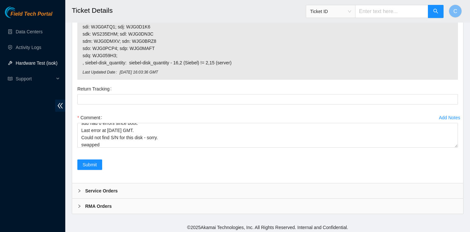
drag, startPoint x: 154, startPoint y: 38, endPoint x: 121, endPoint y: 39, distance: 33.6
click at [121, 39] on span "23.73.205.75: failed: disk: disk - Missing disk(s) Currently responding disks: …" at bounding box center [268, 23] width 370 height 86
copy span "sdd: WJG0JGJ1"
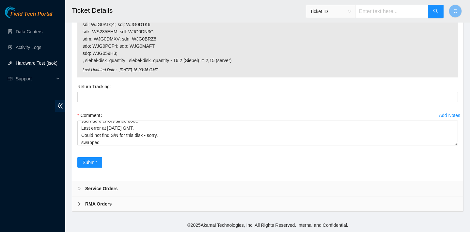
scroll to position [2328, 0]
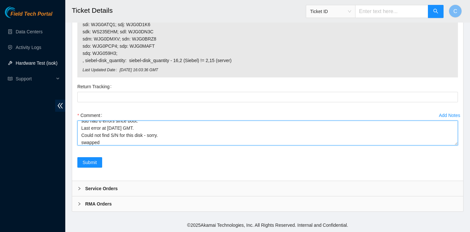
click at [117, 145] on textarea "verified sn new disk SN: Z1Z8QKEC powered down swapped disk Z1Z8QKEC with WJG0D…" at bounding box center [267, 132] width 380 height 25
paste textarea "sdd: WJG0JGJ1"
click at [112, 145] on textarea "verified sn new disk SN: Z1Z8QKEC powered down swapped disk Z1Z8QKEC with WJG0D…" at bounding box center [267, 132] width 380 height 25
click at [144, 145] on textarea "verified sn new disk SN: Z1Z8QKEC powered down swapped disk Z1Z8QKEC with WJG0D…" at bounding box center [267, 132] width 380 height 25
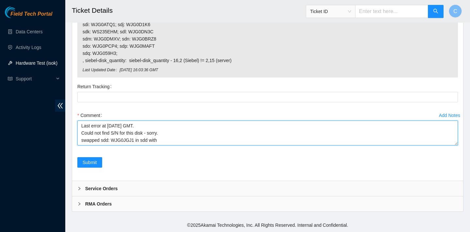
drag, startPoint x: 113, startPoint y: 174, endPoint x: 102, endPoint y: 174, distance: 10.8
click at [102, 145] on textarea "verified sn new disk SN: Z1Z8QKEC powered down swapped disk Z1Z8QKEC with WJG0D…" at bounding box center [267, 132] width 380 height 25
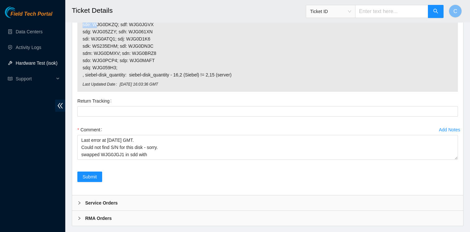
drag, startPoint x: 156, startPoint y: 53, endPoint x: 131, endPoint y: 53, distance: 25.1
click at [131, 53] on span "23.73.205.75: failed: disk: disk - Missing disk(s) Currently responding disks: …" at bounding box center [268, 35] width 370 height 86
drag, startPoint x: 115, startPoint y: 53, endPoint x: 93, endPoint y: 53, distance: 22.5
click at [93, 53] on span "23.73.205.75: failed: disk: disk - Missing disk(s) Currently responding disks: …" at bounding box center [268, 35] width 370 height 86
copy span "WJG0DEN"
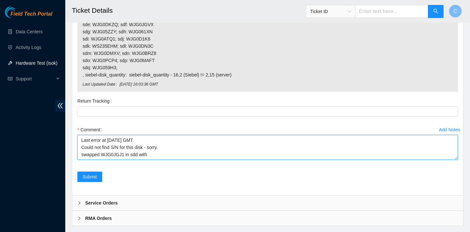
click at [162, 159] on textarea "verified sn new disk SN: Z1Z8QKEC powered down swapped disk Z1Z8QKEC with WJG0D…" at bounding box center [267, 147] width 380 height 25
paste textarea "WJG0DEN"
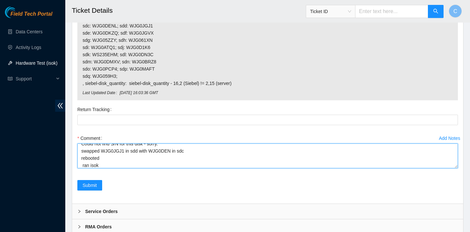
scroll to position [2315, 0]
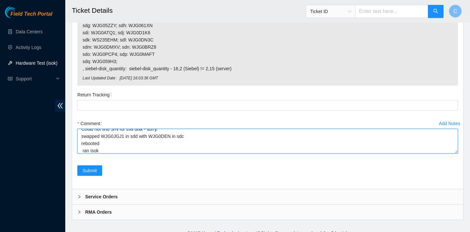
click at [83, 153] on textarea "verified sn new disk SN: Z1Z8QKEC powered down swapped disk Z1Z8QKEC with WJG0D…" at bounding box center [267, 141] width 380 height 25
click at [101, 153] on textarea "verified sn new disk SN: Z1Z8QKEC powered down swapped disk Z1Z8QKEC with WJG0D…" at bounding box center [267, 141] width 380 height 25
paste textarea "23.73.205.75 : passed: ok"
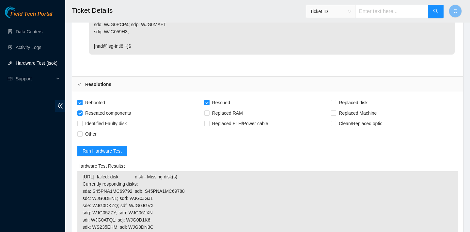
scroll to position [2359, 0]
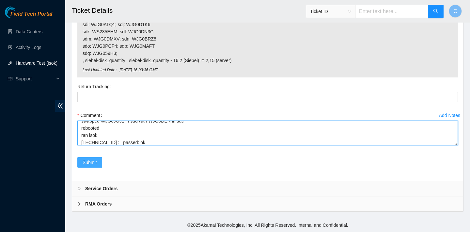
type textarea "verified sn new disk SN: Z1Z8QKEC powered down swapped disk Z1Z8QKEC with WJG0D…"
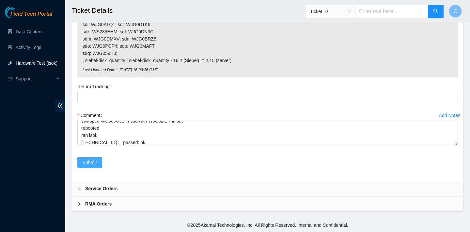
click at [94, 165] on span "Submit" at bounding box center [90, 162] width 14 height 7
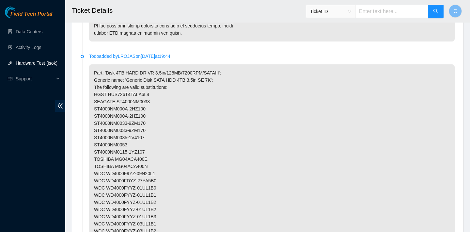
scroll to position [0, 0]
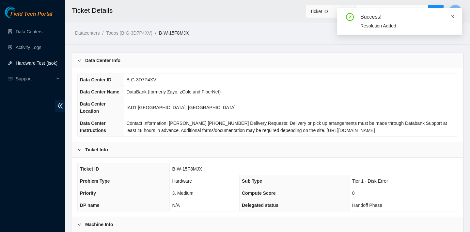
click at [452, 17] on icon "close" at bounding box center [452, 16] width 3 height 3
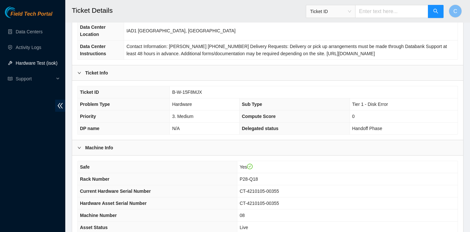
scroll to position [190, 0]
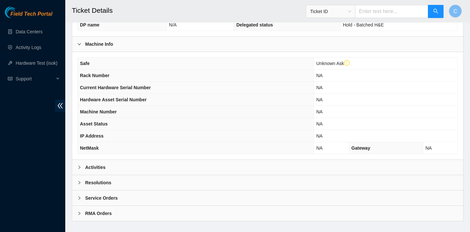
scroll to position [202, 0]
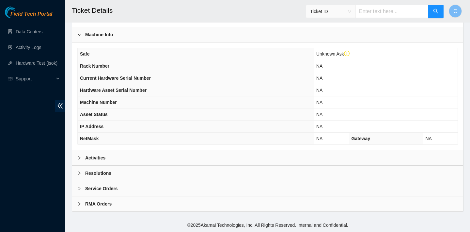
click at [167, 155] on div "Activities" at bounding box center [267, 157] width 391 height 15
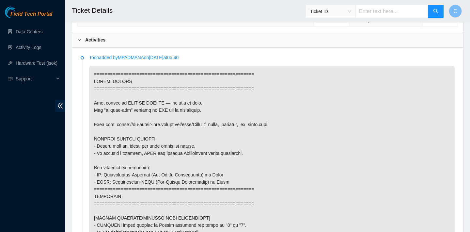
scroll to position [380, 0]
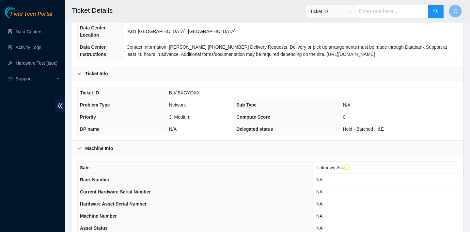
scroll to position [202, 0]
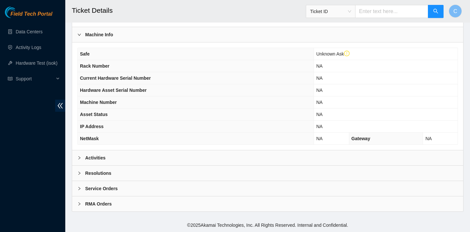
click at [162, 152] on div "Activities" at bounding box center [267, 157] width 391 height 15
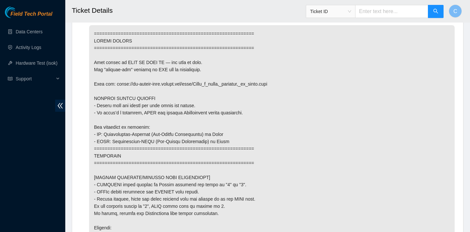
scroll to position [393, 0]
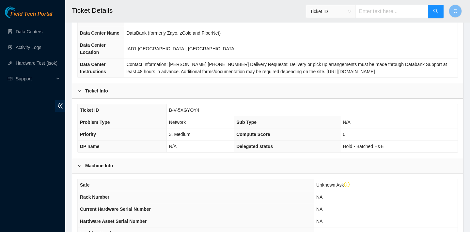
scroll to position [202, 0]
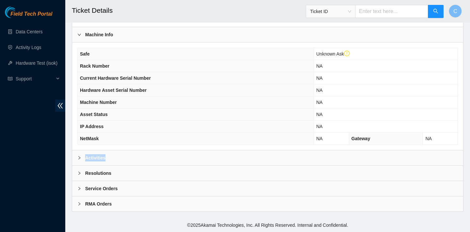
click at [139, 154] on div "Activities" at bounding box center [267, 157] width 391 height 15
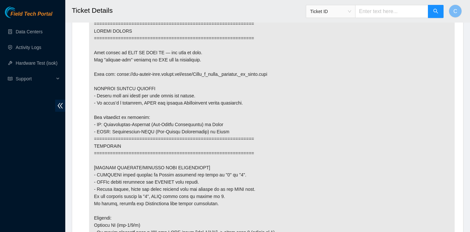
scroll to position [397, 0]
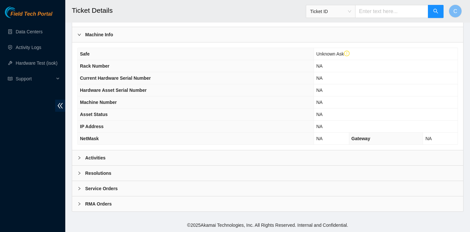
click at [156, 156] on div "Activities" at bounding box center [267, 157] width 391 height 15
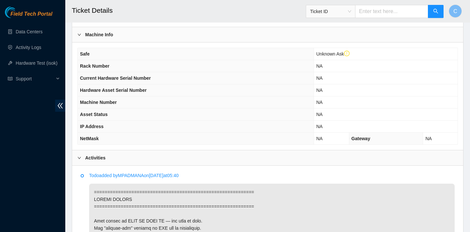
scroll to position [323, 0]
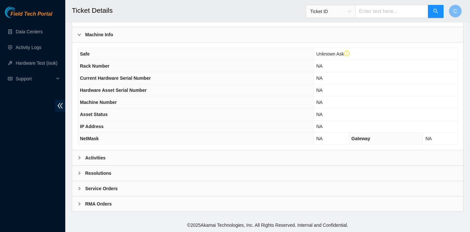
click at [145, 157] on div "Activities" at bounding box center [267, 157] width 391 height 15
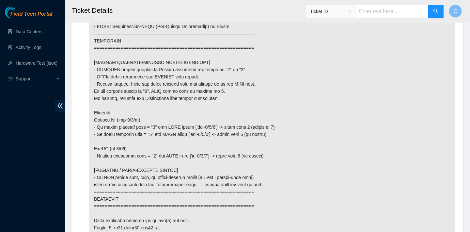
scroll to position [501, 0]
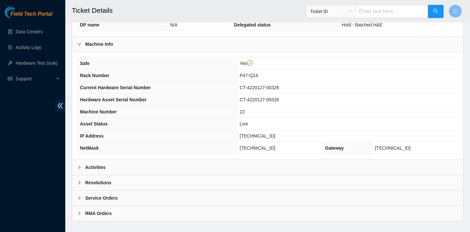
click at [139, 169] on div "Activities" at bounding box center [267, 166] width 391 height 15
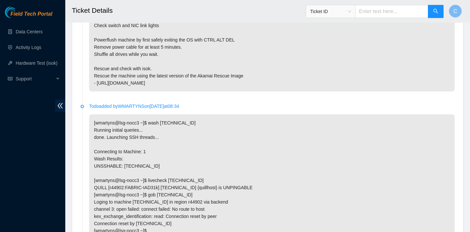
scroll to position [332, 0]
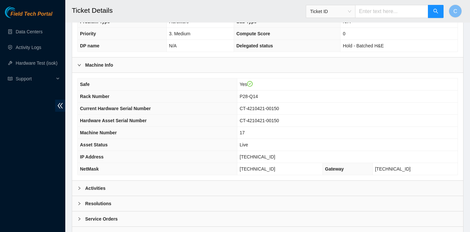
click at [155, 190] on div "Activities" at bounding box center [267, 187] width 391 height 15
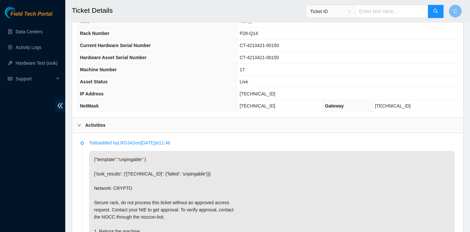
scroll to position [168, 0]
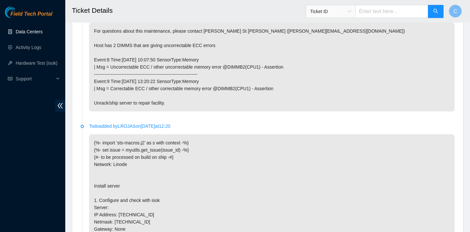
scroll to position [348, 0]
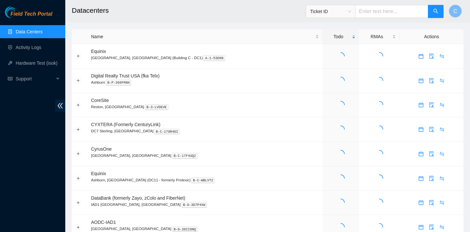
click at [351, 10] on span "Ticket ID" at bounding box center [330, 12] width 41 height 10
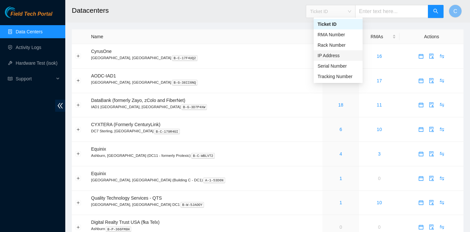
click at [340, 56] on div "IP Address" at bounding box center [337, 55] width 41 height 7
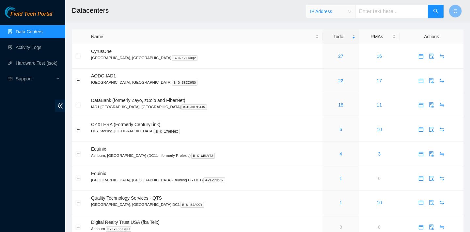
click at [380, 13] on input "text" at bounding box center [391, 11] width 73 height 13
paste input "23.38.114.117"
type input "23.38.114.117"
click at [434, 10] on icon "search" at bounding box center [435, 10] width 5 height 5
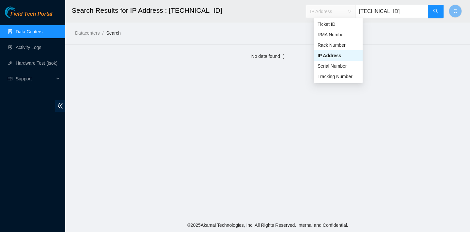
click at [351, 12] on span "IP Address" at bounding box center [330, 12] width 41 height 10
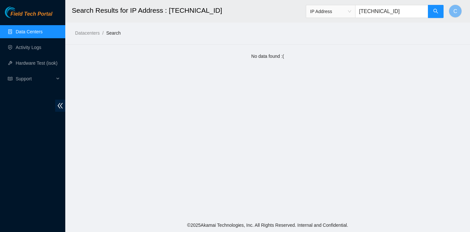
click at [368, 10] on input "23.38.114.117" at bounding box center [391, 11] width 73 height 13
drag, startPoint x: 418, startPoint y: 12, endPoint x: 332, endPoint y: 10, distance: 86.8
click at [332, 10] on span "IP Address 23.38.114.117" at bounding box center [375, 11] width 138 height 13
paste input "23.38.114.117"
type input "23.38.114.117"
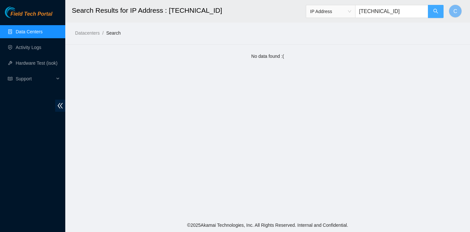
click at [443, 11] on button "button" at bounding box center [436, 11] width 16 height 13
click at [350, 8] on span "IP Address" at bounding box center [330, 12] width 41 height 10
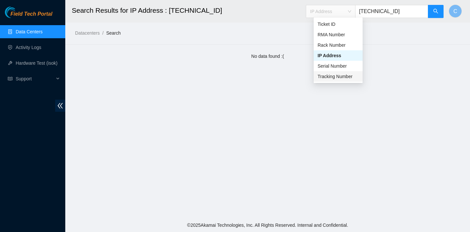
click at [333, 78] on div "Tracking Number" at bounding box center [337, 76] width 41 height 7
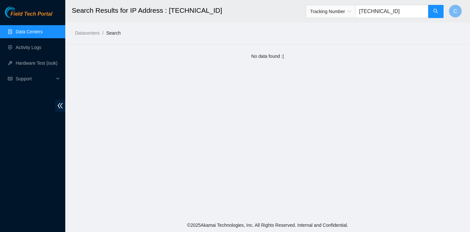
drag, startPoint x: 419, startPoint y: 10, endPoint x: 330, endPoint y: 9, distance: 88.7
click at [330, 10] on span "Tracking Number 23.38.114.117" at bounding box center [375, 11] width 138 height 13
paste input "739263634942"
type input "739263634942"
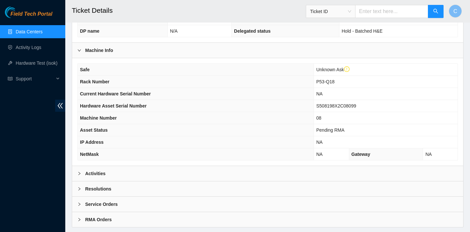
scroll to position [202, 0]
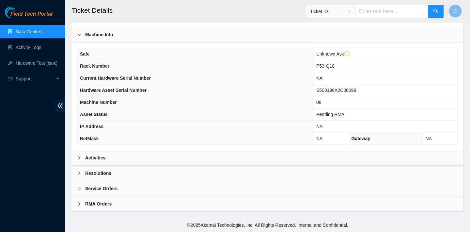
click at [320, 153] on div "Activities" at bounding box center [267, 157] width 391 height 15
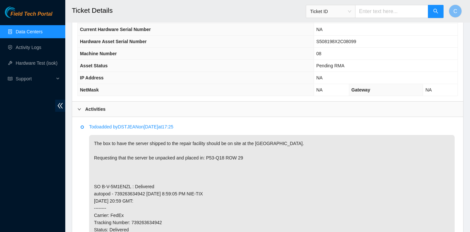
scroll to position [207, 0]
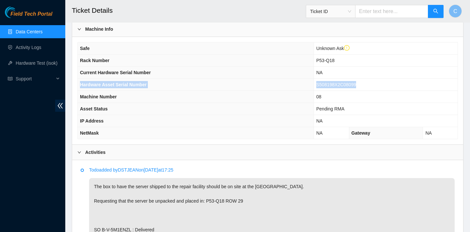
drag, startPoint x: 363, startPoint y: 81, endPoint x: 309, endPoint y: 79, distance: 54.5
click at [309, 79] on tr "Hardware Asset Serial Number S508198X2C08099" at bounding box center [268, 85] width 380 height 12
click at [352, 86] on span "S508198X2C08099" at bounding box center [336, 84] width 40 height 5
drag, startPoint x: 365, startPoint y: 85, endPoint x: 316, endPoint y: 81, distance: 48.8
click at [316, 81] on td "S508198X2C08099" at bounding box center [385, 85] width 144 height 12
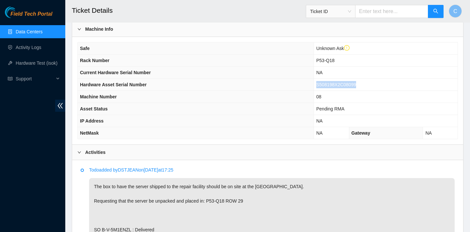
copy span "S508198X2C08099"
click at [380, 11] on input "text" at bounding box center [391, 11] width 73 height 13
paste input "S508198X2C08099"
type input "S508198X2C08099"
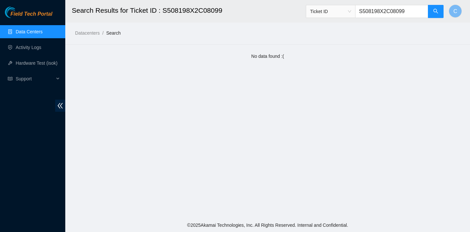
click at [334, 15] on span "Ticket ID" at bounding box center [330, 12] width 41 height 10
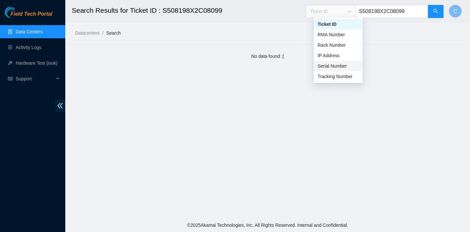
click at [329, 66] on div "Serial Number" at bounding box center [337, 65] width 41 height 7
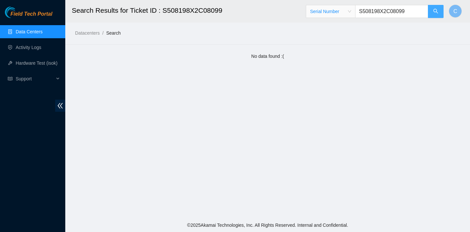
click at [435, 12] on icon "search" at bounding box center [435, 10] width 5 height 5
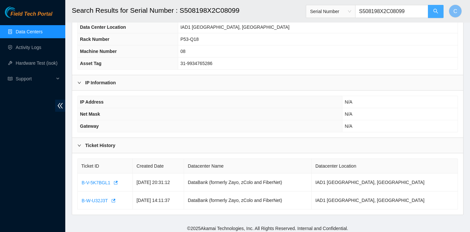
scroll to position [92, 0]
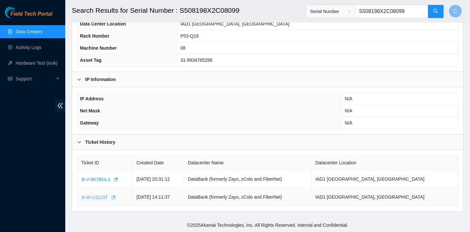
click at [114, 197] on icon "button" at bounding box center [113, 197] width 5 height 5
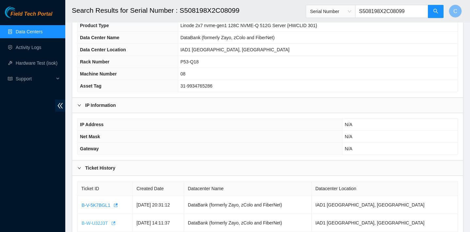
scroll to position [71, 0]
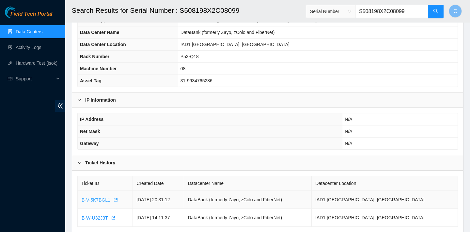
click at [104, 199] on span "B-V-5K7BGL1" at bounding box center [96, 199] width 29 height 7
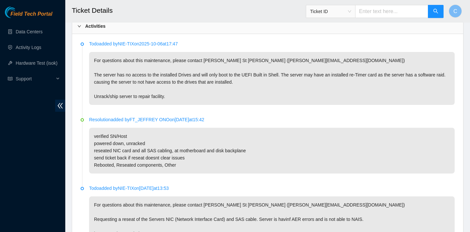
scroll to position [320, 0]
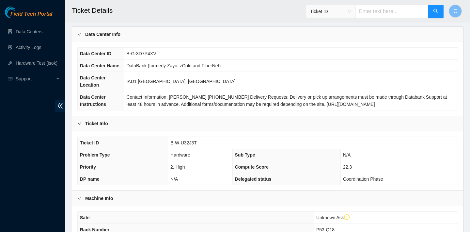
scroll to position [179, 0]
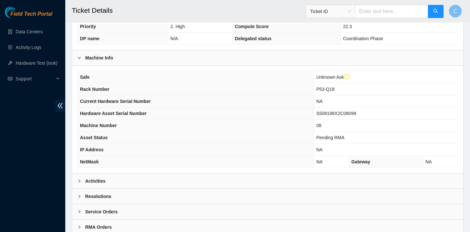
click at [116, 182] on div "Activities" at bounding box center [267, 180] width 391 height 15
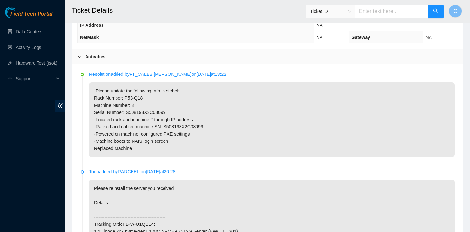
scroll to position [274, 0]
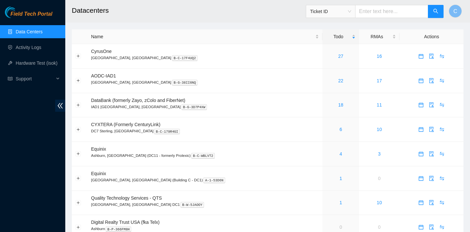
click at [348, 9] on span "Ticket ID" at bounding box center [330, 12] width 41 height 10
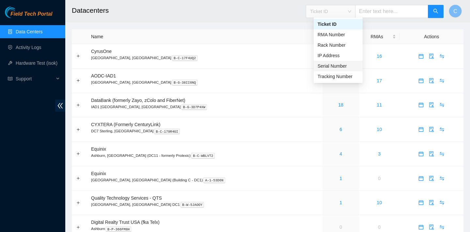
click at [335, 64] on div "Serial Number" at bounding box center [337, 65] width 41 height 7
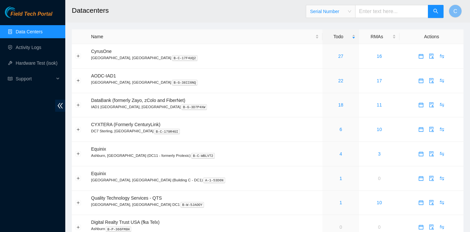
click at [390, 11] on input "text" at bounding box center [391, 11] width 73 height 13
paste input "S508198X2930081"
type input "S508198X2930081"
click at [433, 9] on icon "search" at bounding box center [435, 11] width 5 height 5
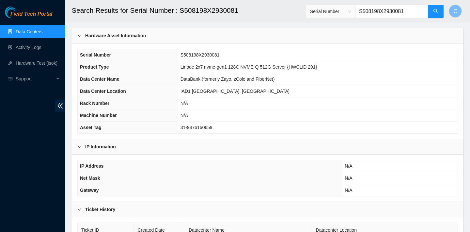
scroll to position [74, 0]
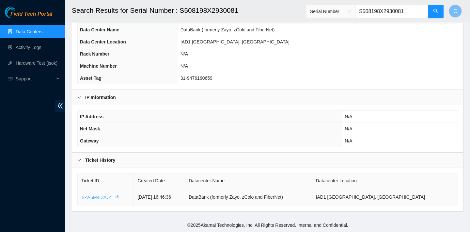
click at [119, 197] on icon "button" at bounding box center [117, 197] width 4 height 4
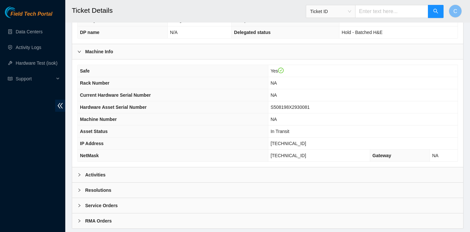
scroll to position [190, 0]
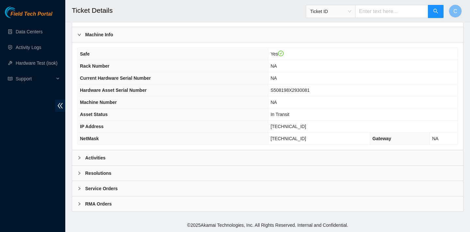
click at [201, 157] on div "Activities" at bounding box center [267, 157] width 391 height 15
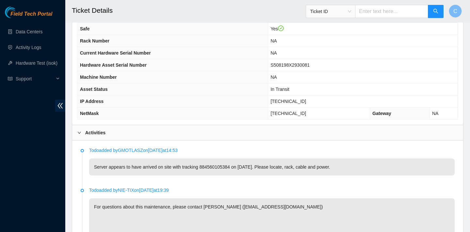
scroll to position [210, 0]
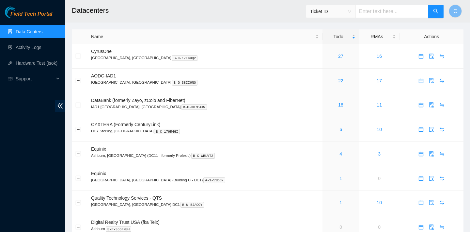
click at [343, 11] on span "Ticket ID" at bounding box center [330, 12] width 41 height 10
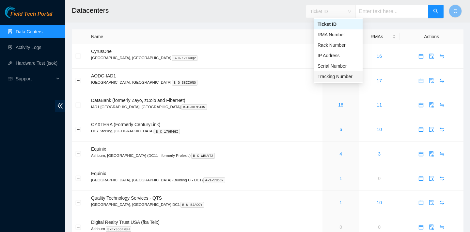
click at [334, 75] on div "Tracking Number" at bounding box center [337, 76] width 41 height 7
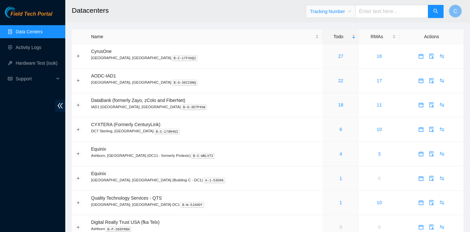
click at [375, 9] on input "text" at bounding box center [391, 11] width 73 height 13
paste input "739263634942"
type input "739263634942"
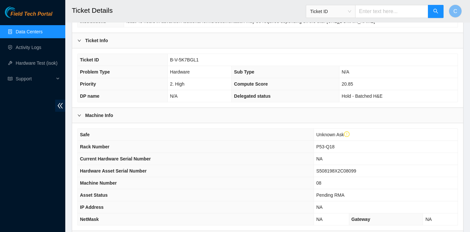
scroll to position [202, 0]
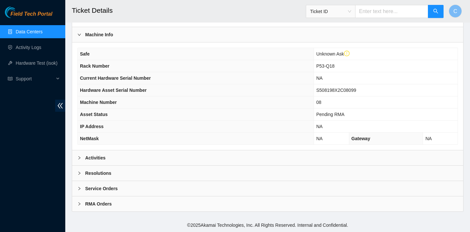
click at [325, 146] on div "Safe Unknown Ask Rack Number P53-Q18 Current Hardware Serial Number NA Hardware…" at bounding box center [267, 95] width 391 height 107
click at [297, 159] on div "Activities" at bounding box center [267, 157] width 391 height 15
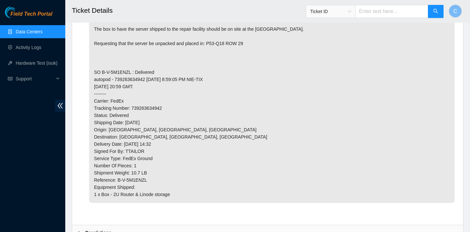
scroll to position [362, 0]
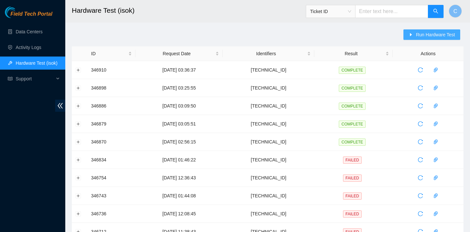
click at [412, 33] on icon "caret-right" at bounding box center [410, 34] width 5 height 5
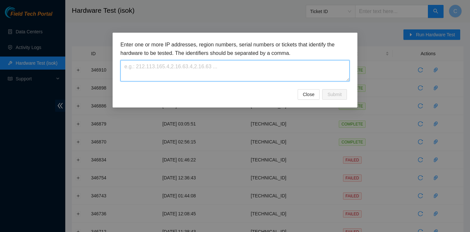
click at [238, 69] on textarea at bounding box center [234, 70] width 229 height 21
paste textarea "[TECHNICAL_ID]"
type textarea "[TECHNICAL_ID]"
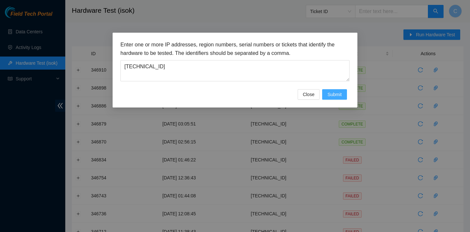
click at [331, 96] on span "Submit" at bounding box center [334, 94] width 14 height 7
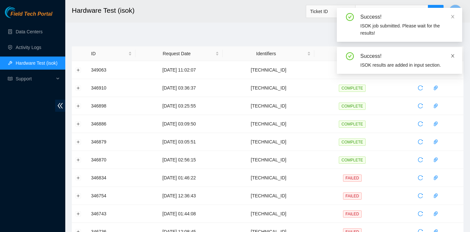
click at [451, 53] on icon "close" at bounding box center [452, 55] width 5 height 5
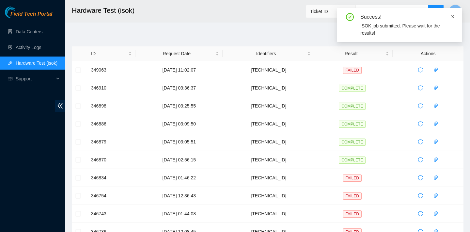
click at [453, 17] on icon "close" at bounding box center [452, 16] width 5 height 5
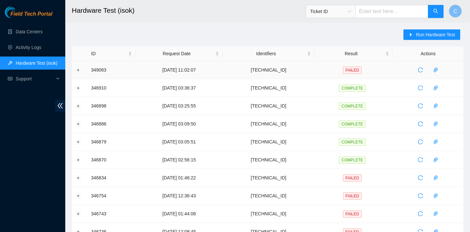
click at [80, 67] on td at bounding box center [80, 70] width 16 height 18
click at [79, 70] on button "Expand row" at bounding box center [78, 69] width 5 height 5
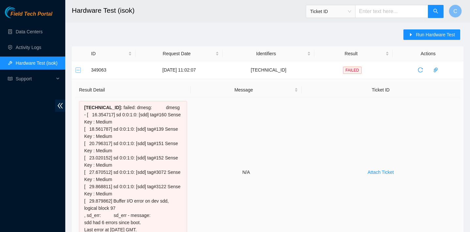
scroll to position [56, 0]
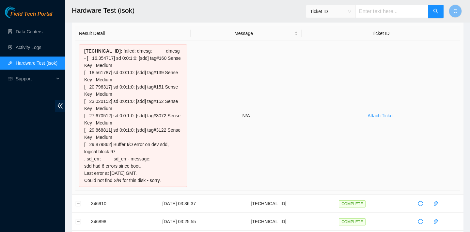
drag, startPoint x: 83, startPoint y: 50, endPoint x: 170, endPoint y: 187, distance: 162.2
click at [170, 187] on div "23.73.205.75 : failed: dmesg: dmesg - [ 16.354717] sd 0:0:1:0: [sdd] tag#160 Se…" at bounding box center [133, 115] width 108 height 142
copy div "23.73.205.75 : failed: dmesg: dmesg - [ 16.354717] sd 0:0:1:0: [sdd] tag#160 Se…"
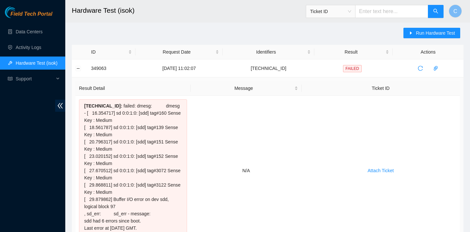
scroll to position [0, 0]
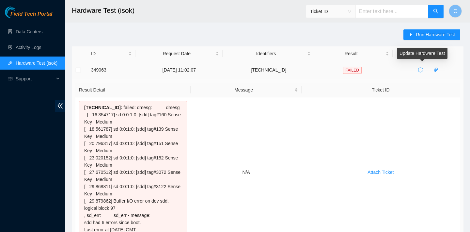
click at [420, 69] on icon "reload" at bounding box center [419, 69] width 5 height 5
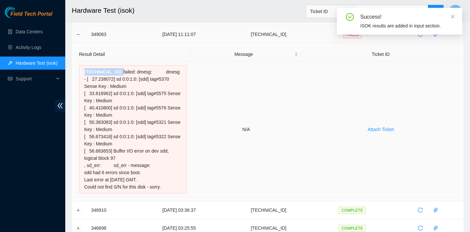
scroll to position [21, 0]
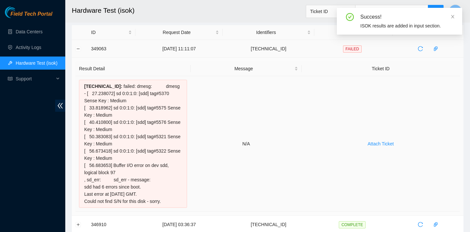
click at [366, 94] on td "Attach Ticket" at bounding box center [380, 143] width 158 height 135
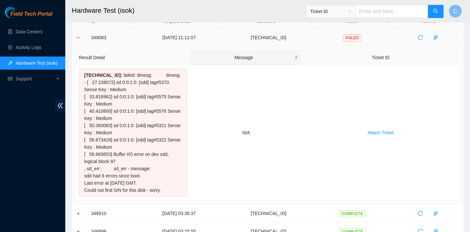
scroll to position [33, 0]
click at [419, 35] on span "reload" at bounding box center [420, 37] width 10 height 5
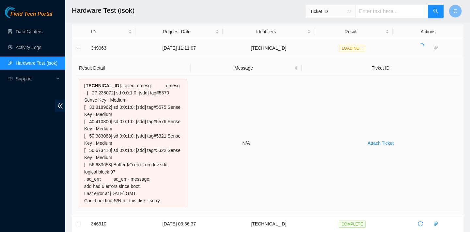
scroll to position [0, 0]
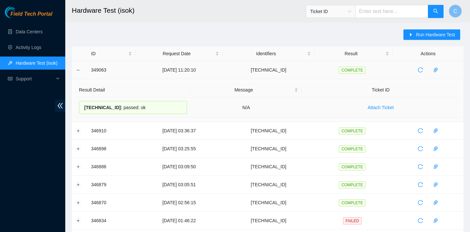
drag, startPoint x: 170, startPoint y: 108, endPoint x: 83, endPoint y: 110, distance: 86.4
click at [83, 110] on div "23.73.205.75 : passed: ok" at bounding box center [133, 107] width 108 height 13
copy div "23.73.205.75 : passed: ok"
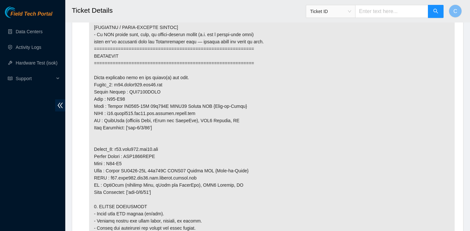
scroll to position [616, 0]
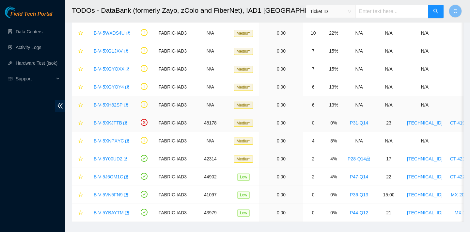
scroll to position [164, 0]
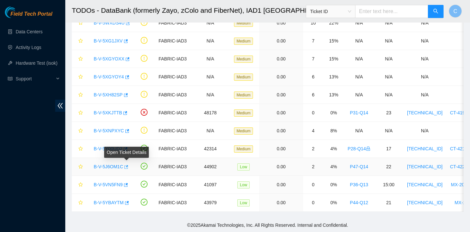
click at [128, 166] on icon "button" at bounding box center [126, 167] width 4 height 4
click at [129, 129] on div "B-V-5XNPXYC" at bounding box center [109, 130] width 39 height 10
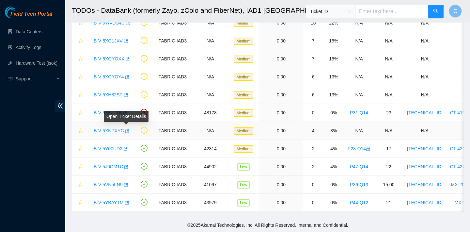
click at [128, 130] on icon "button" at bounding box center [127, 131] width 4 height 4
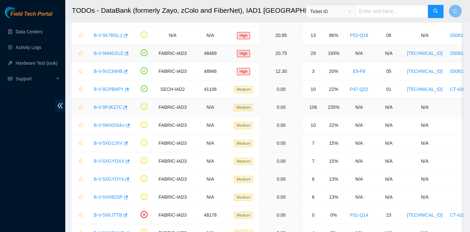
scroll to position [62, 0]
click at [127, 106] on icon "button" at bounding box center [125, 107] width 4 height 4
click at [129, 88] on icon "button" at bounding box center [127, 89] width 4 height 4
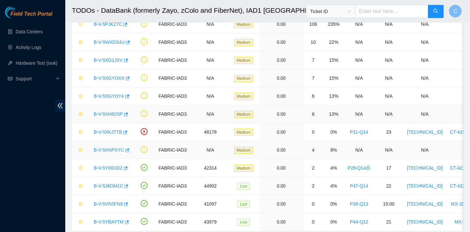
scroll to position [164, 0]
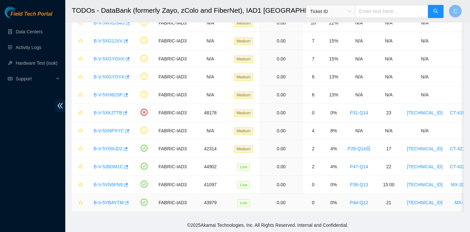
click at [129, 203] on icon "button" at bounding box center [126, 202] width 5 height 5
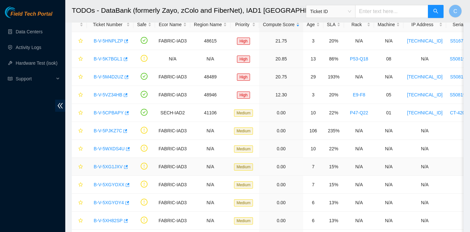
scroll to position [0, 0]
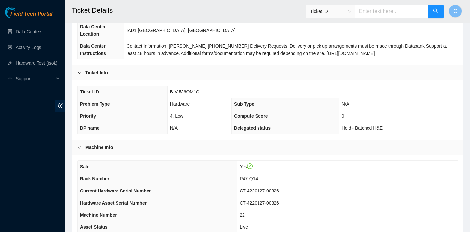
scroll to position [190, 0]
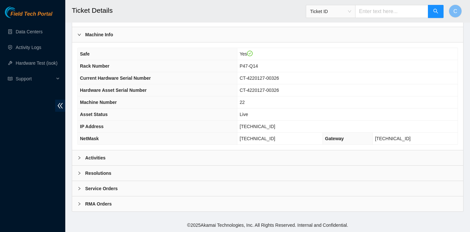
click at [132, 160] on div "Activities" at bounding box center [267, 157] width 391 height 15
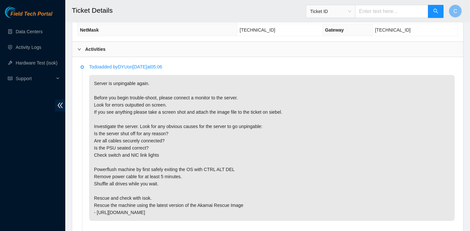
scroll to position [327, 0]
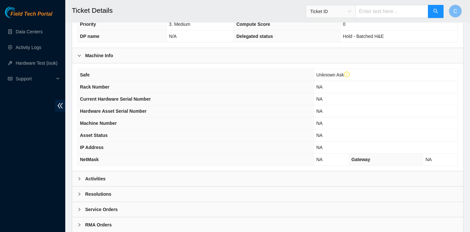
click at [149, 179] on div "Activities" at bounding box center [267, 178] width 391 height 15
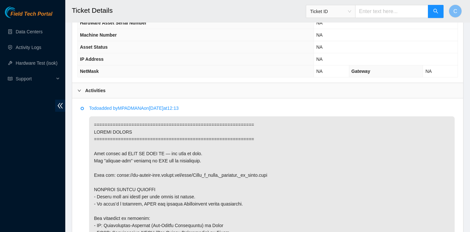
scroll to position [286, 0]
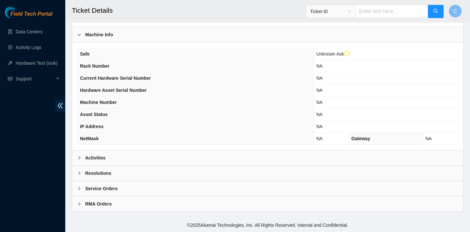
click at [132, 156] on div "Activities" at bounding box center [267, 157] width 391 height 15
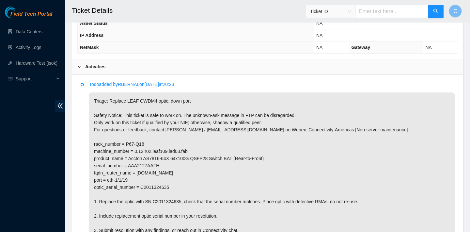
scroll to position [338, 0]
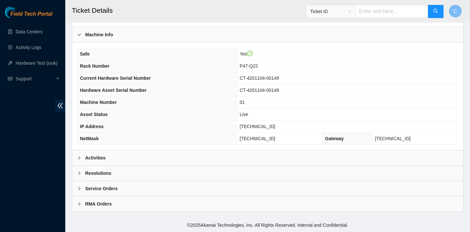
click at [151, 157] on div "Activities" at bounding box center [267, 157] width 391 height 15
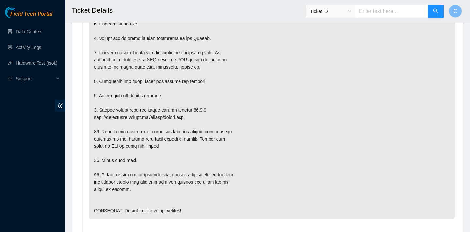
scroll to position [453, 0]
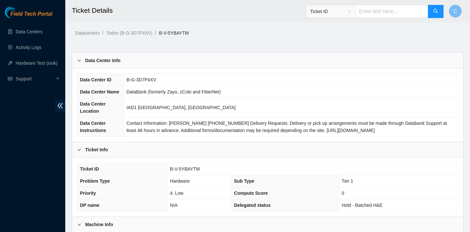
scroll to position [190, 0]
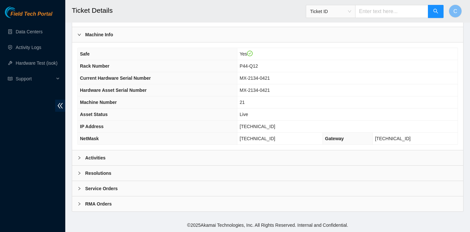
click at [124, 159] on div "Activities" at bounding box center [267, 157] width 391 height 15
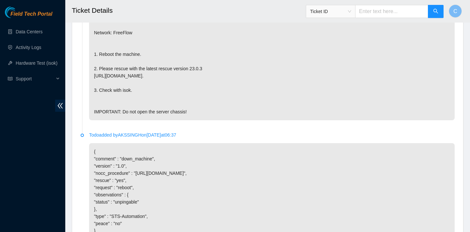
scroll to position [487, 0]
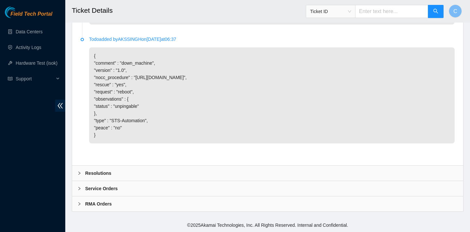
click at [246, 165] on div "Resolutions" at bounding box center [267, 172] width 391 height 15
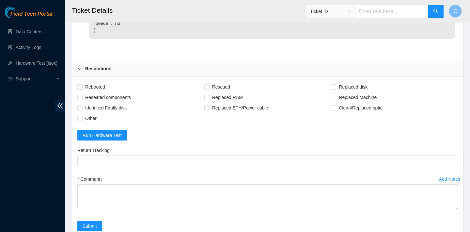
scroll to position [636, 0]
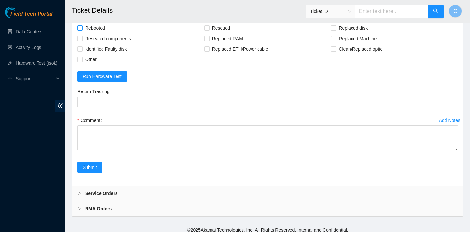
click at [93, 33] on span "Rebooted" at bounding box center [95, 28] width 25 height 10
click at [82, 30] on input "Rebooted" at bounding box center [79, 27] width 5 height 5
checkbox input "true"
click at [213, 33] on span "Rescued" at bounding box center [220, 28] width 23 height 10
click at [209, 30] on input "Rescued" at bounding box center [206, 27] width 5 height 5
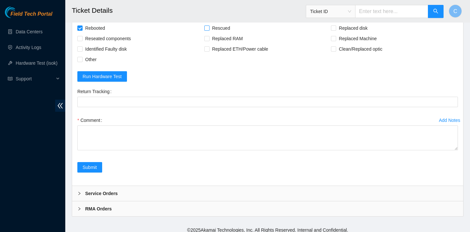
checkbox input "true"
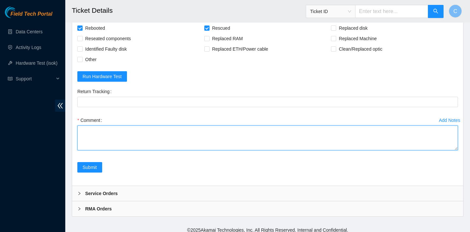
click at [141, 150] on textarea "Comment" at bounding box center [267, 137] width 380 height 25
type textarea "r"
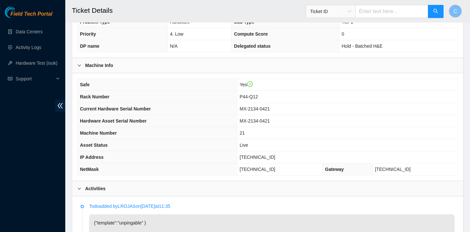
scroll to position [180, 0]
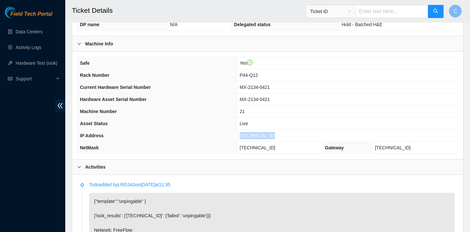
drag, startPoint x: 281, startPoint y: 135, endPoint x: 242, endPoint y: 133, distance: 38.5
click at [242, 133] on td "23.202.158.152" at bounding box center [347, 135] width 220 height 12
copy span "23.202.158.152"
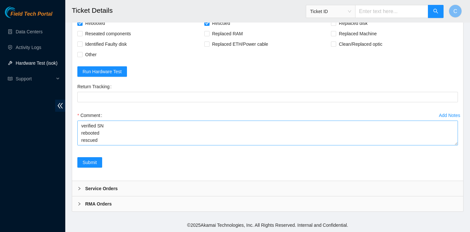
scroll to position [36, 0]
click at [118, 141] on textarea "verified SN rebooted rescued rebooted configured rebooted ran isok" at bounding box center [267, 132] width 380 height 25
paste textarea "23.202.158.152 : passed: ok"
type textarea "verified SN rebooted rescued rebooted configured rebooted ran isok 23.202.158.1…"
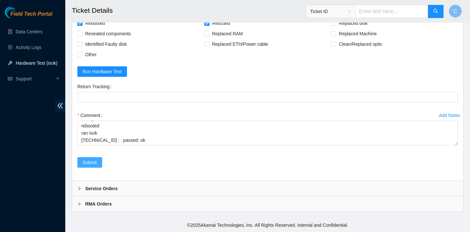
click at [88, 163] on span "Submit" at bounding box center [90, 162] width 14 height 7
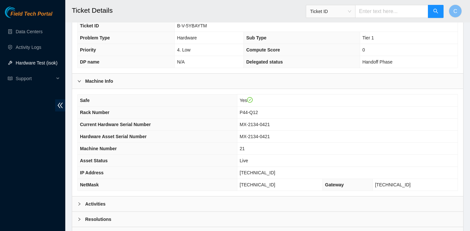
scroll to position [129, 0]
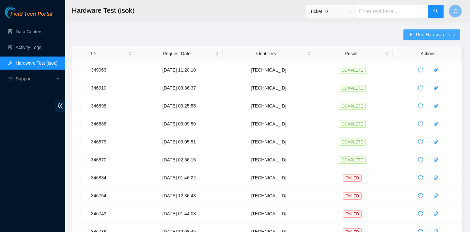
click at [421, 37] on span "Run Hardware Test" at bounding box center [435, 34] width 39 height 7
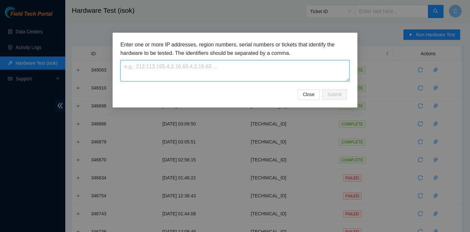
click at [242, 69] on textarea at bounding box center [234, 70] width 229 height 21
paste textarea "23.202.158.152"
type textarea "23.202.158.152"
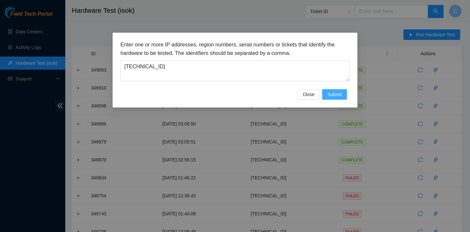
click at [341, 93] on span "Submit" at bounding box center [334, 94] width 14 height 7
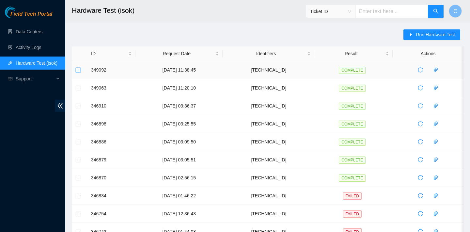
click at [79, 70] on button "Expand row" at bounding box center [78, 69] width 5 height 5
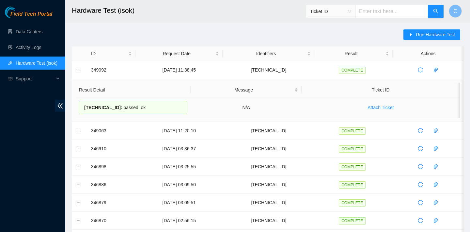
drag, startPoint x: 152, startPoint y: 106, endPoint x: 81, endPoint y: 104, distance: 71.1
click at [81, 104] on div "23.202.158.152 : passed: ok" at bounding box center [133, 107] width 108 height 13
copy div "23.202.158.152 : passed: ok"
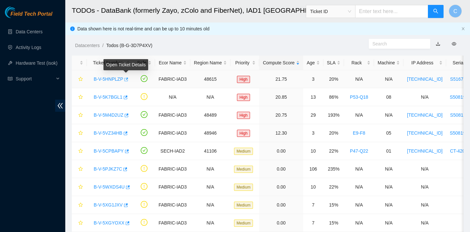
click at [128, 77] on icon "button" at bounding box center [125, 79] width 5 height 5
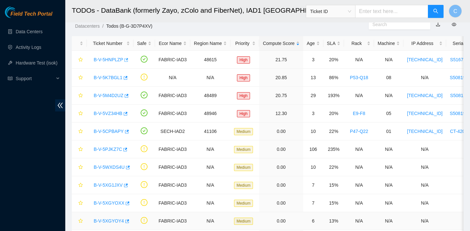
scroll to position [17, 0]
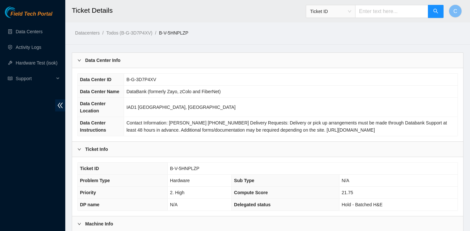
scroll to position [190, 0]
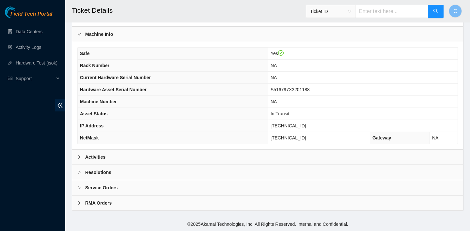
click at [187, 157] on div "Activities" at bounding box center [267, 157] width 391 height 15
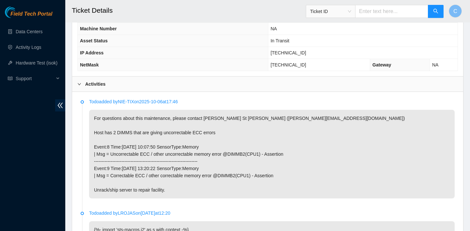
scroll to position [310, 0]
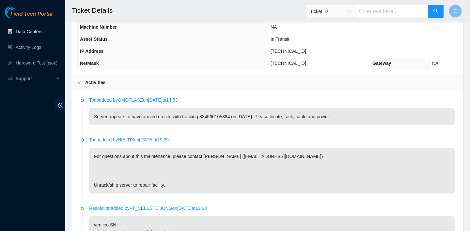
scroll to position [235, 0]
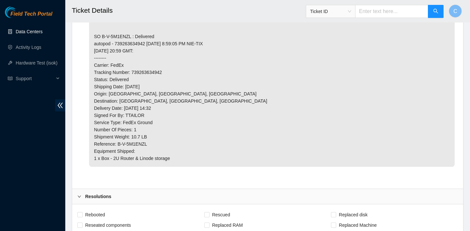
scroll to position [405, 0]
